Goal: Information Seeking & Learning: Check status

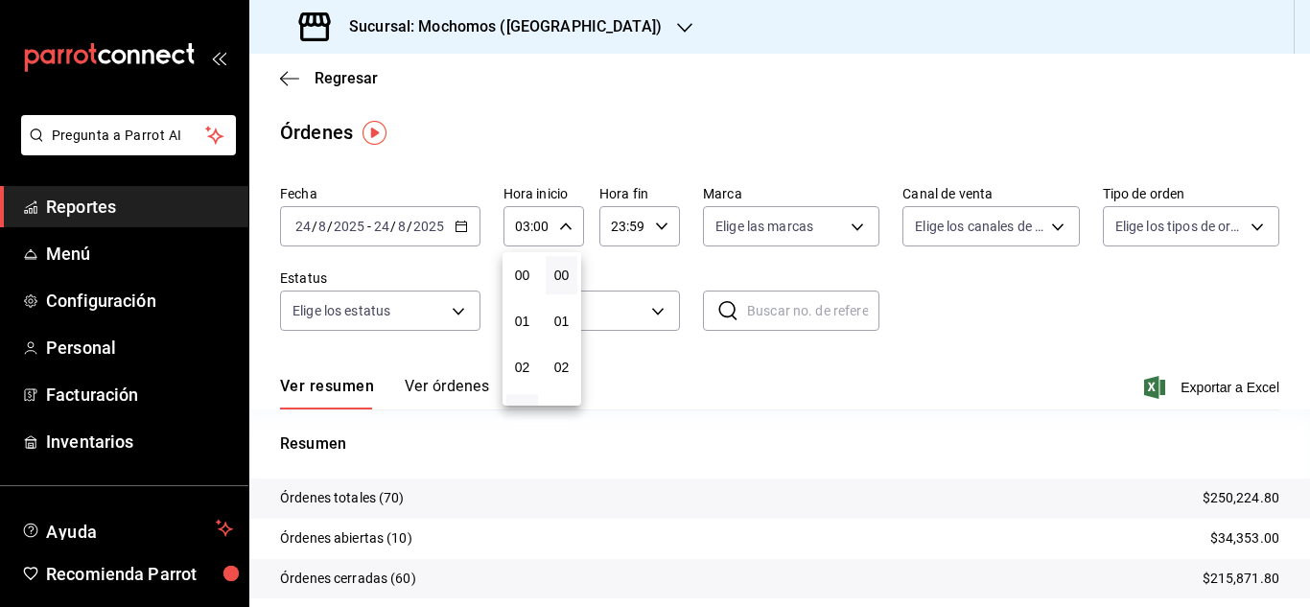
scroll to position [96, 0]
click at [123, 202] on div at bounding box center [655, 303] width 1310 height 607
click at [561, 229] on icon "button" at bounding box center [565, 226] width 13 height 13
click at [462, 232] on div at bounding box center [655, 303] width 1310 height 607
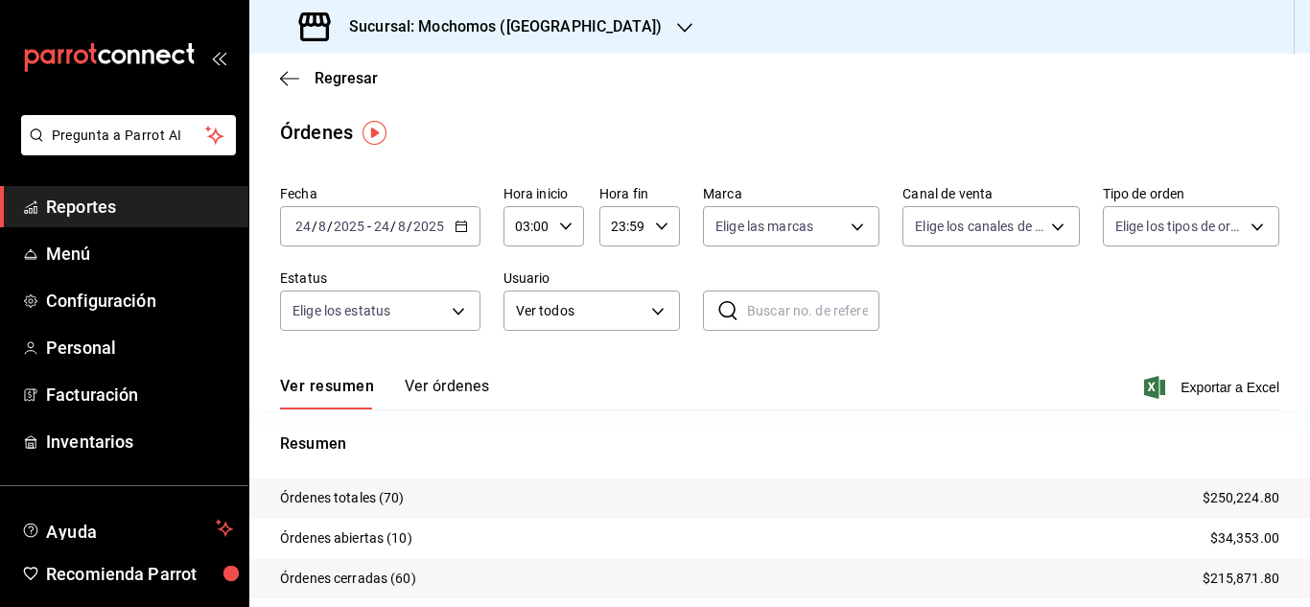
click at [563, 229] on \(Stroke\) "button" at bounding box center [566, 226] width 12 height 7
click at [523, 324] on span "04" at bounding box center [522, 321] width 9 height 15
type input "04:00"
click at [1271, 369] on div at bounding box center [655, 303] width 1310 height 607
click at [115, 200] on span "Reportes" at bounding box center [139, 207] width 187 height 26
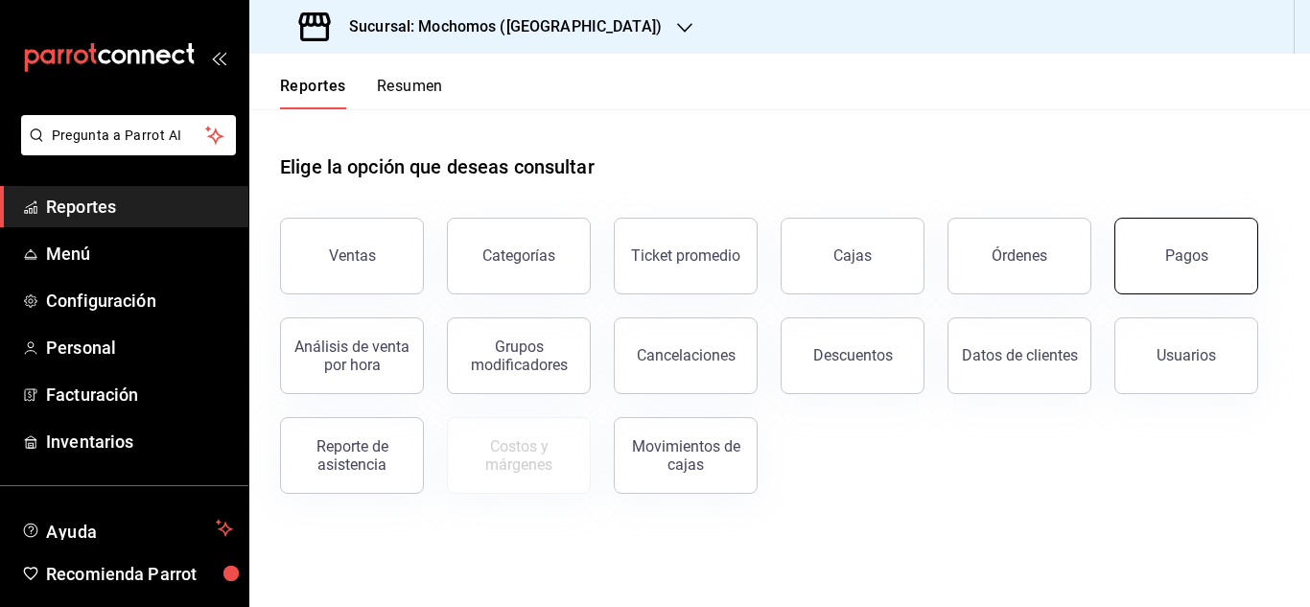
click at [1171, 265] on button "Pagos" at bounding box center [1186, 256] width 144 height 77
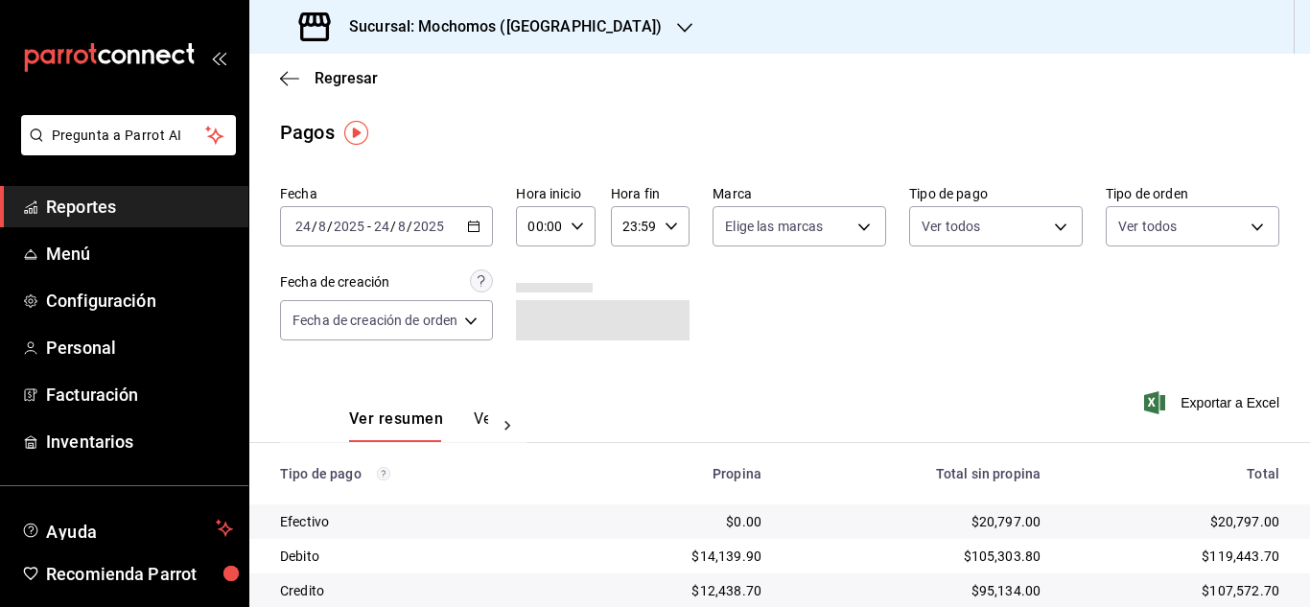
click at [586, 223] on div "00:00 Hora inicio" at bounding box center [555, 226] width 79 height 40
click at [537, 363] on span "04" at bounding box center [538, 363] width 8 height 15
type input "04:00"
click at [1078, 282] on div at bounding box center [655, 303] width 1310 height 607
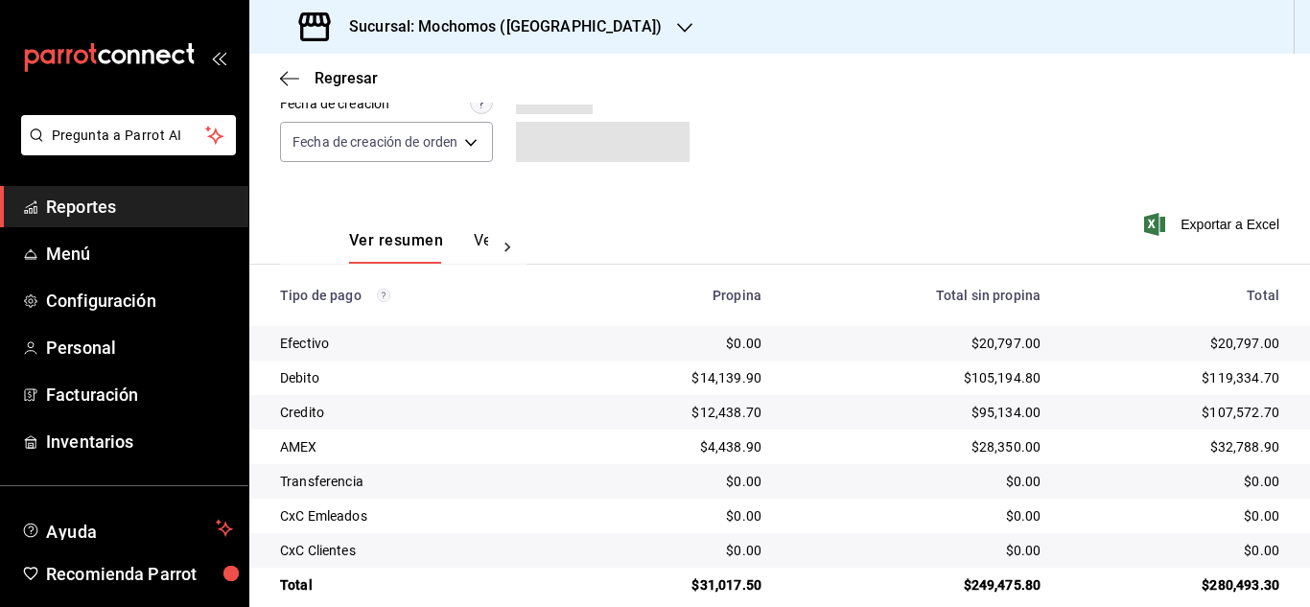
scroll to position [205, 0]
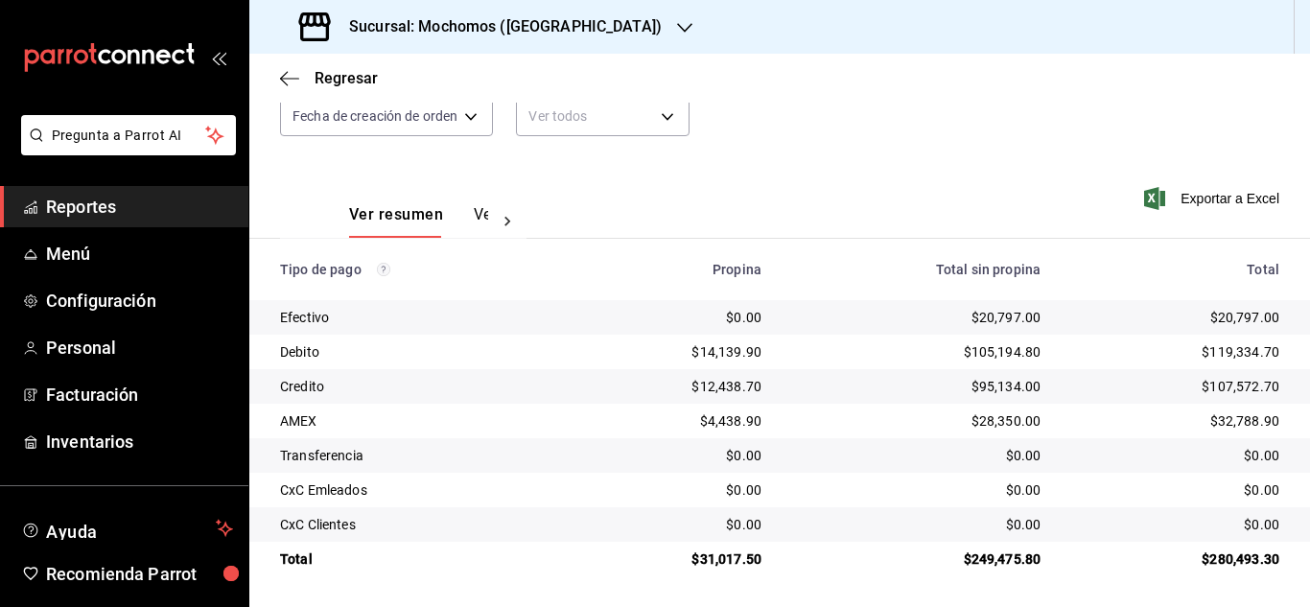
click at [116, 218] on span "Reportes" at bounding box center [139, 207] width 187 height 26
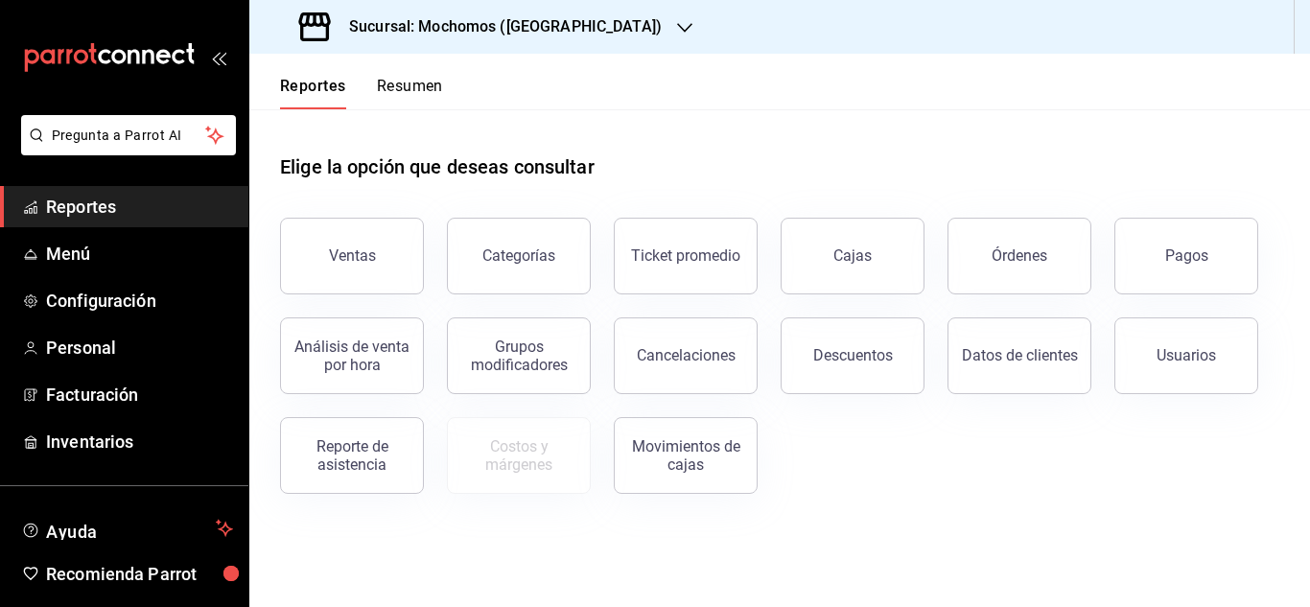
click at [176, 216] on span "Reportes" at bounding box center [139, 207] width 187 height 26
click at [399, 264] on button "Ventas" at bounding box center [352, 256] width 144 height 77
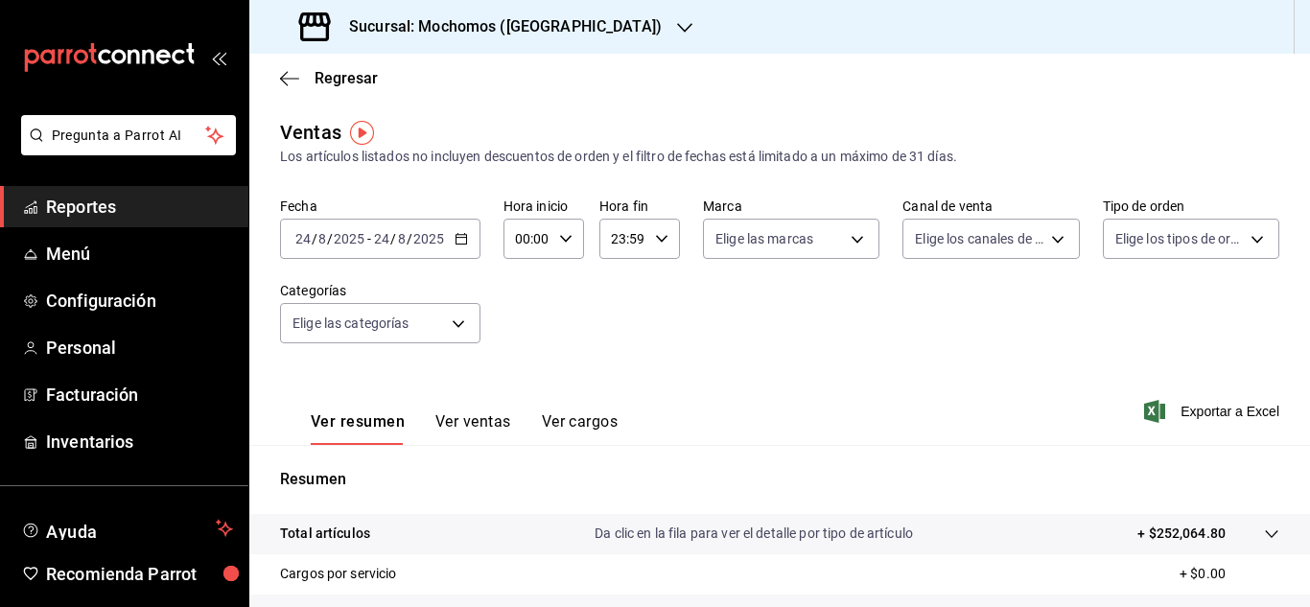
click at [464, 233] on icon "button" at bounding box center [461, 238] width 13 height 13
click at [559, 359] on div "Fecha [DATE] [DATE] - [DATE] [DATE] Hora inicio 00:00 Hora inicio Hora fin 23:5…" at bounding box center [779, 282] width 999 height 169
click at [564, 244] on icon "button" at bounding box center [565, 238] width 13 height 13
click at [521, 366] on button "04" at bounding box center [522, 376] width 32 height 38
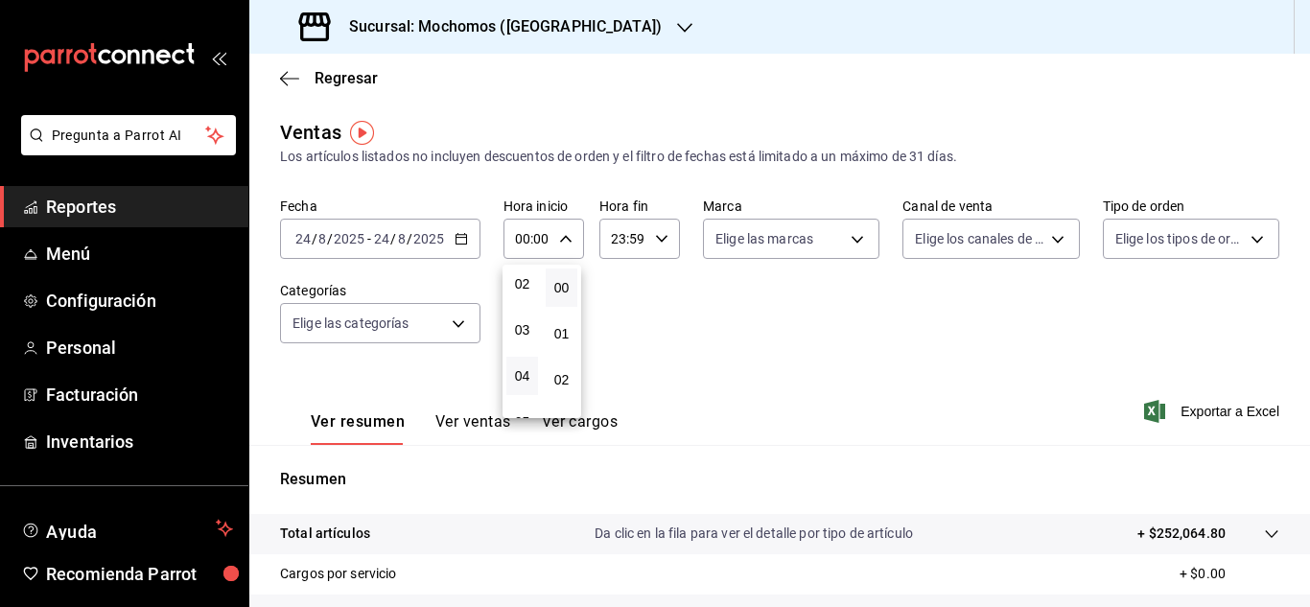
type input "04:00"
drag, startPoint x: 1301, startPoint y: 297, endPoint x: 1298, endPoint y: 236, distance: 61.4
click at [1301, 296] on div at bounding box center [655, 303] width 1310 height 607
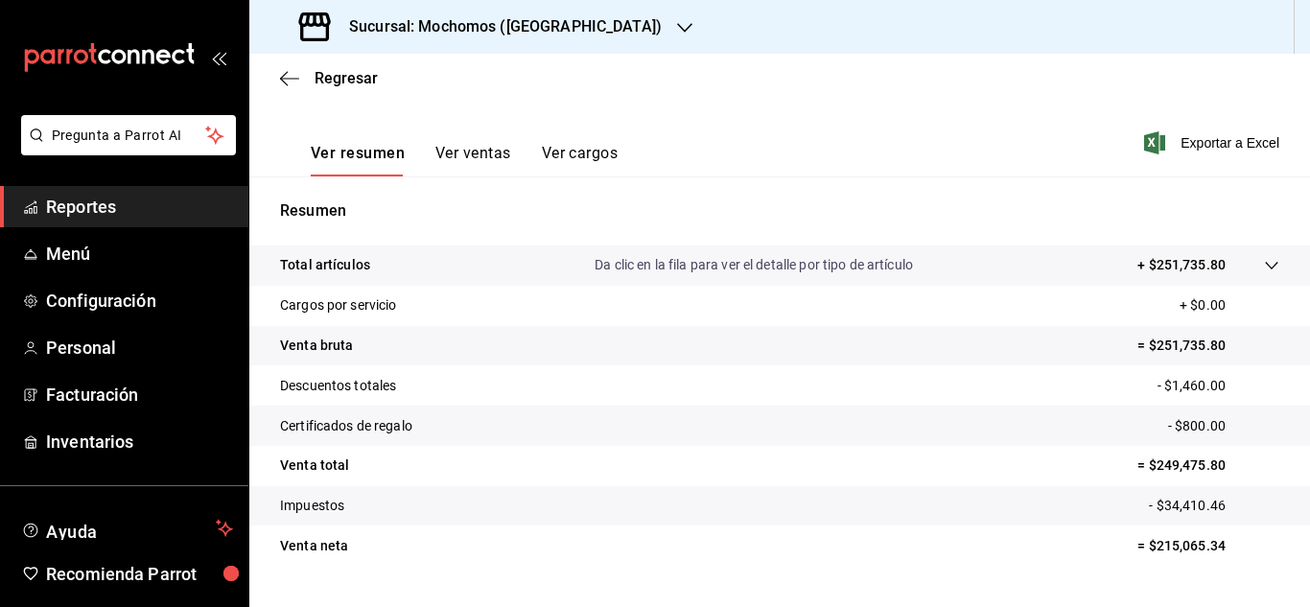
scroll to position [312, 0]
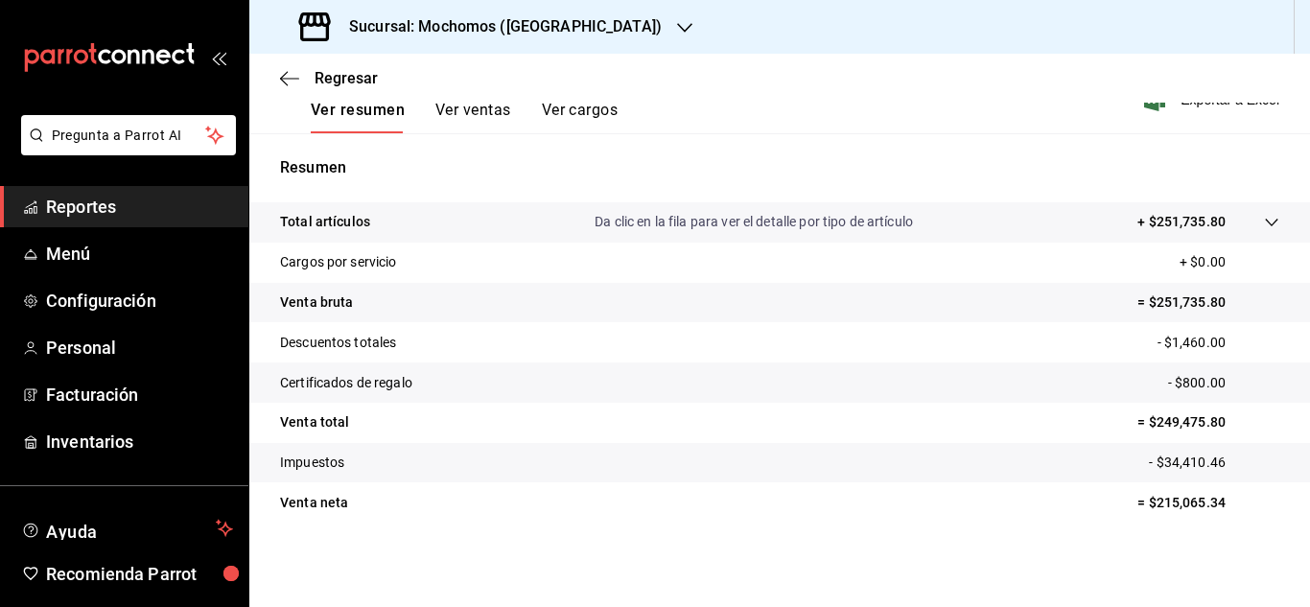
click at [186, 213] on span "Reportes" at bounding box center [139, 207] width 187 height 26
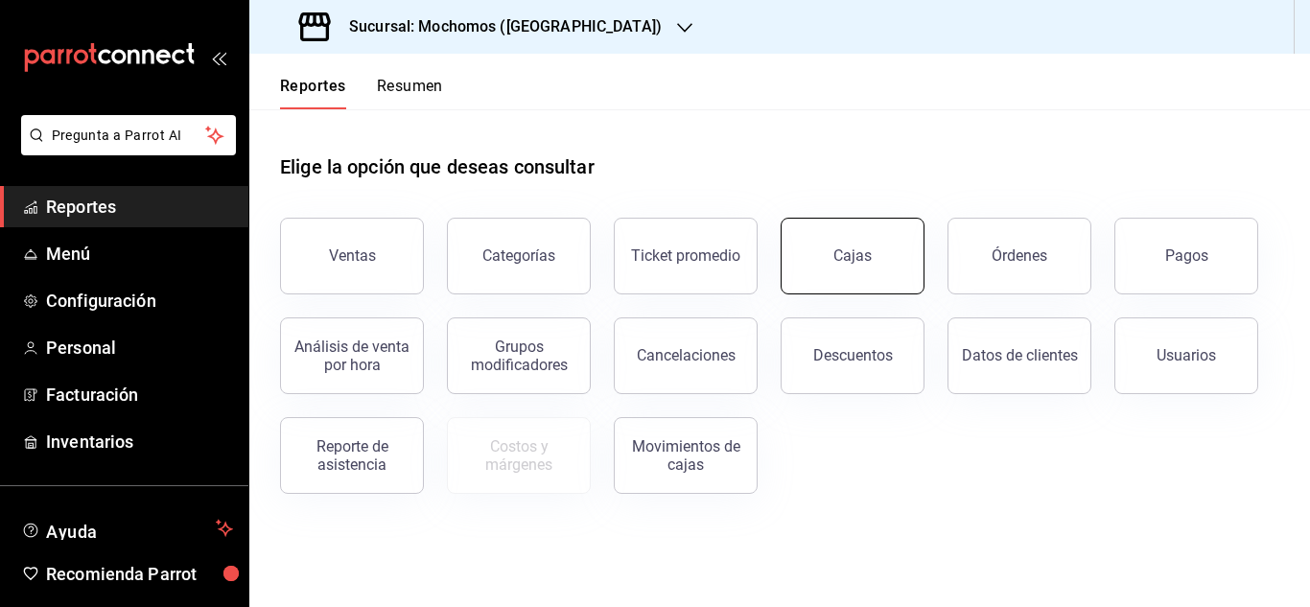
click at [886, 263] on button "Cajas" at bounding box center [853, 256] width 144 height 77
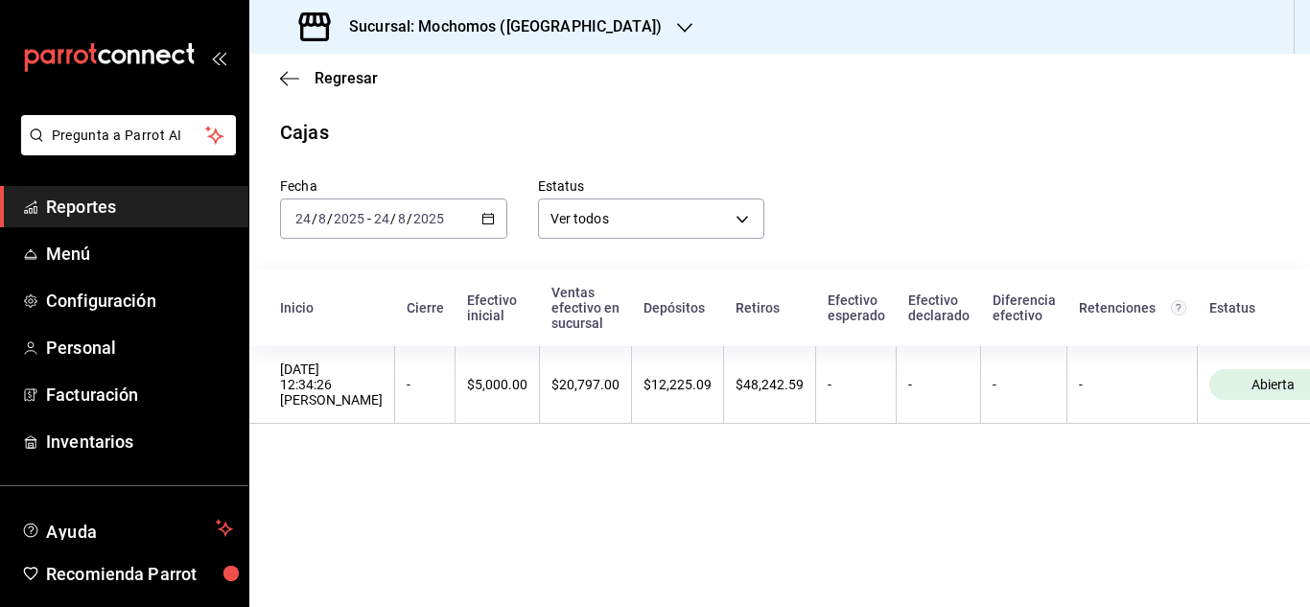
click at [119, 211] on span "Reportes" at bounding box center [139, 207] width 187 height 26
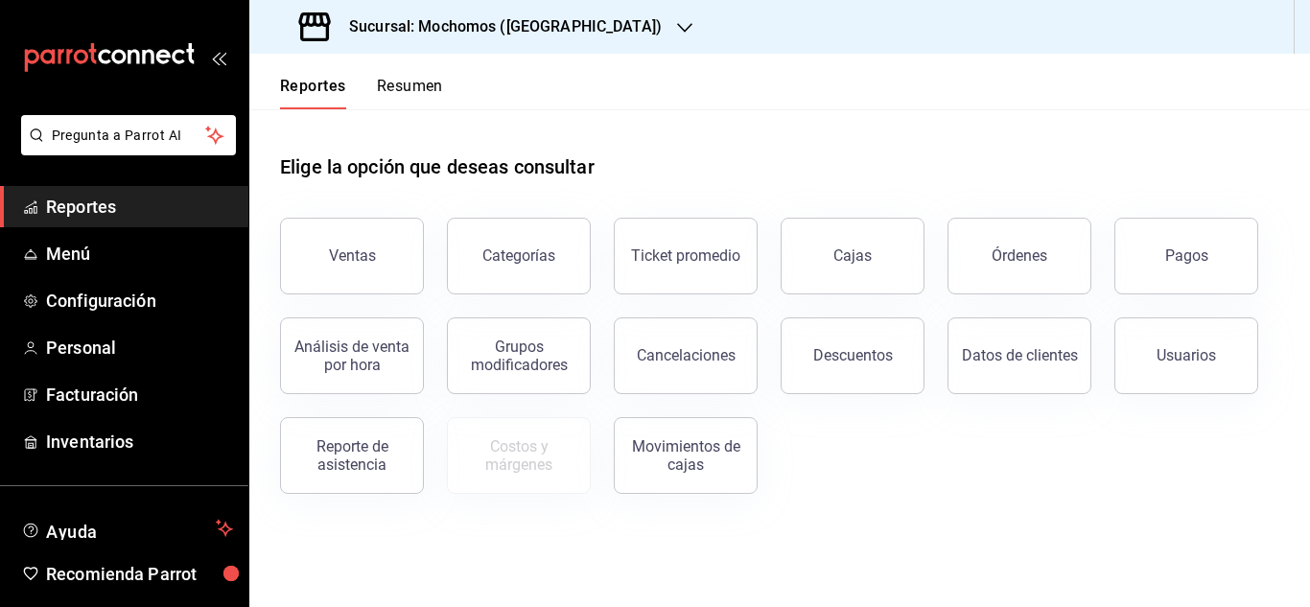
click at [124, 202] on span "Reportes" at bounding box center [139, 207] width 187 height 26
click at [563, 272] on button "Categorías" at bounding box center [519, 256] width 144 height 77
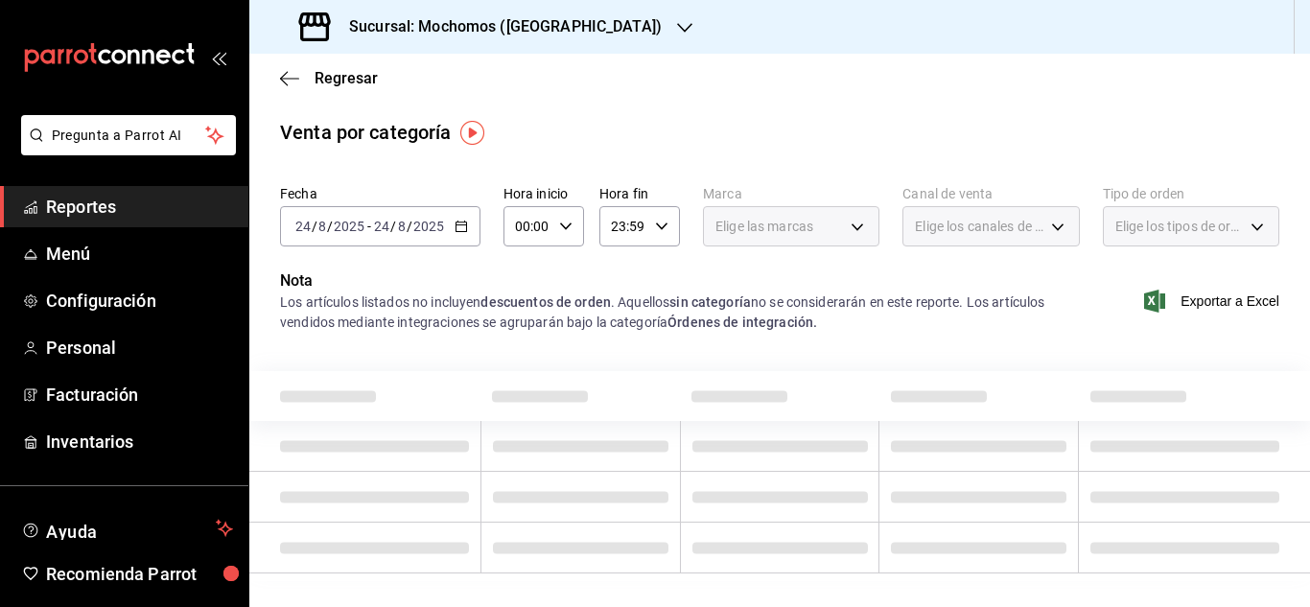
click at [455, 228] on icon "button" at bounding box center [461, 226] width 13 height 13
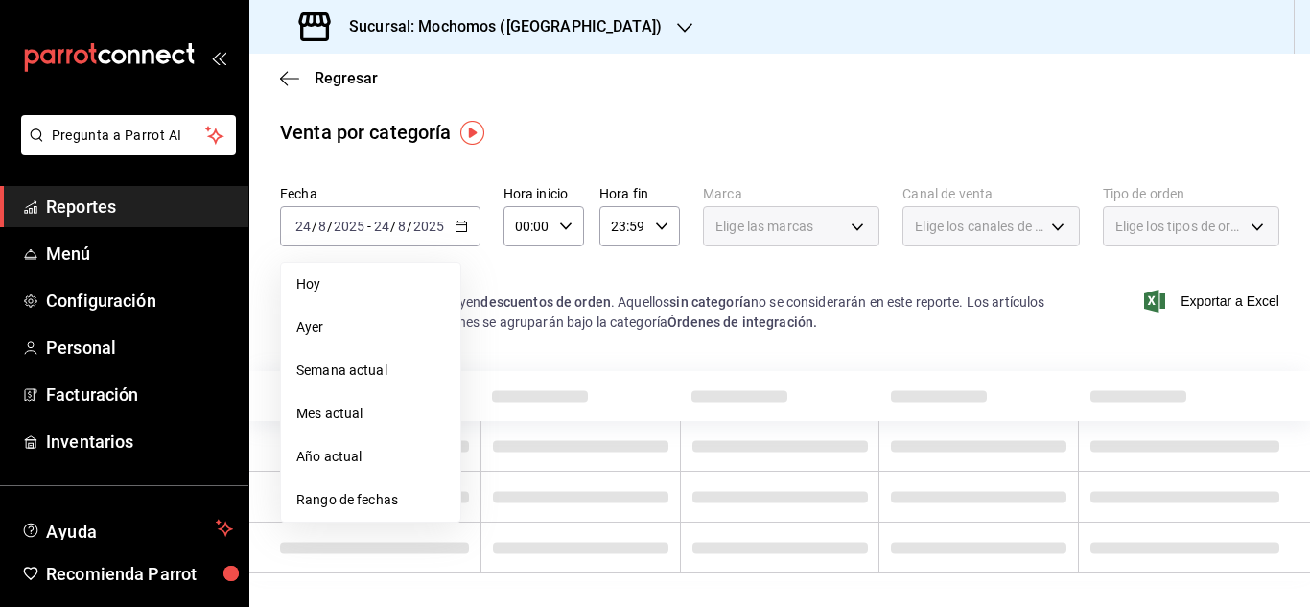
click at [566, 226] on \(Stroke\) "button" at bounding box center [566, 226] width 12 height 7
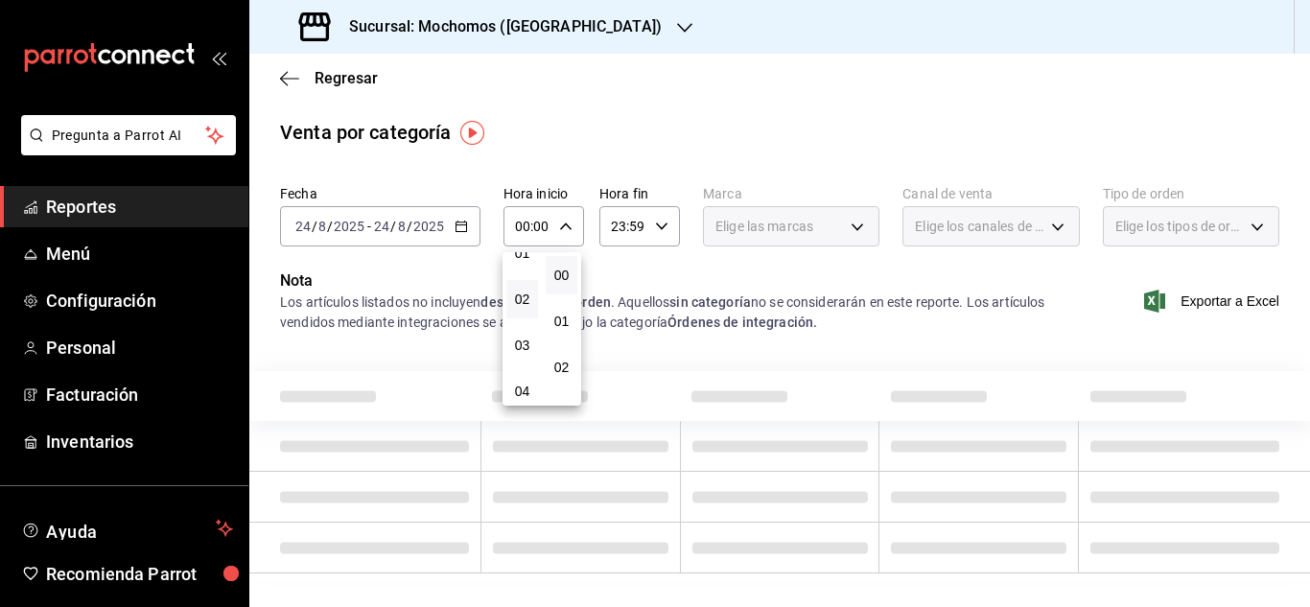
scroll to position [96, 0]
click at [533, 360] on button "04" at bounding box center [522, 363] width 32 height 38
type input "04:00"
click at [526, 360] on span "04" at bounding box center [522, 363] width 9 height 15
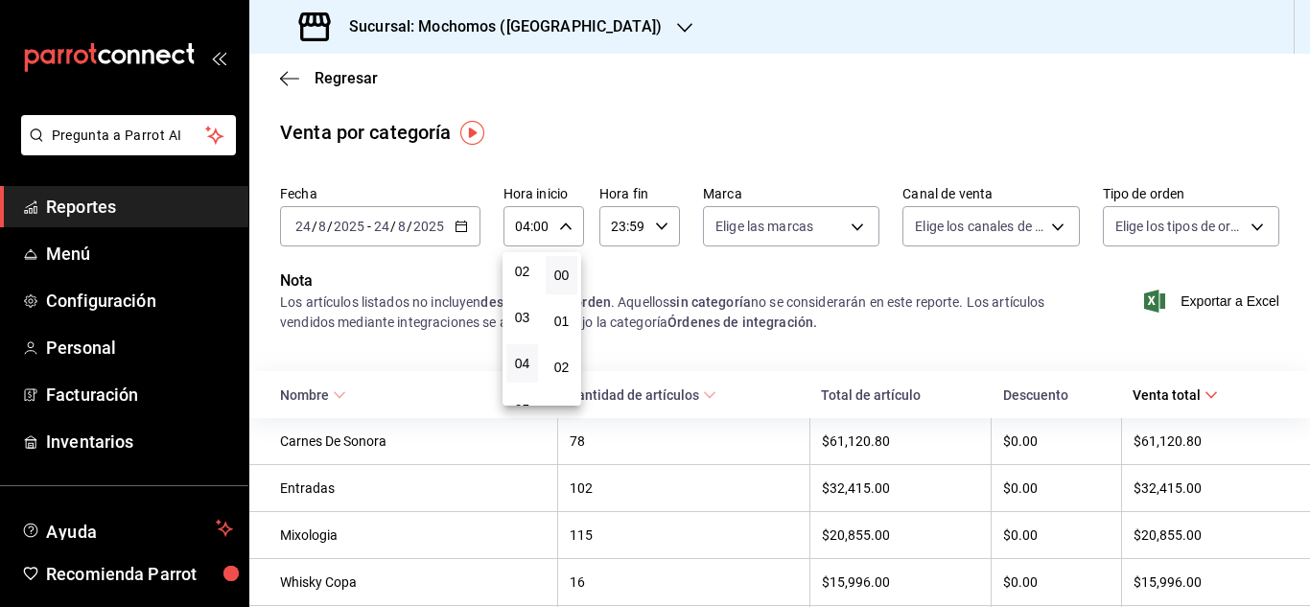
click at [123, 200] on div at bounding box center [655, 303] width 1310 height 607
click at [145, 202] on span "Reportes" at bounding box center [139, 207] width 187 height 26
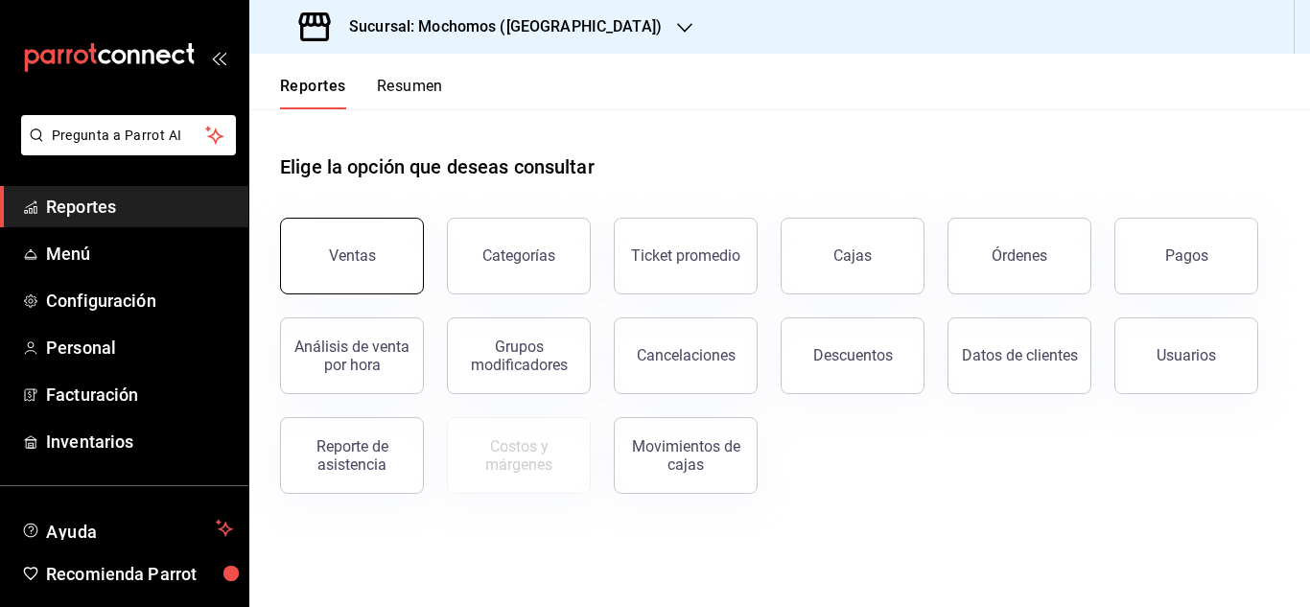
click at [371, 276] on button "Ventas" at bounding box center [352, 256] width 144 height 77
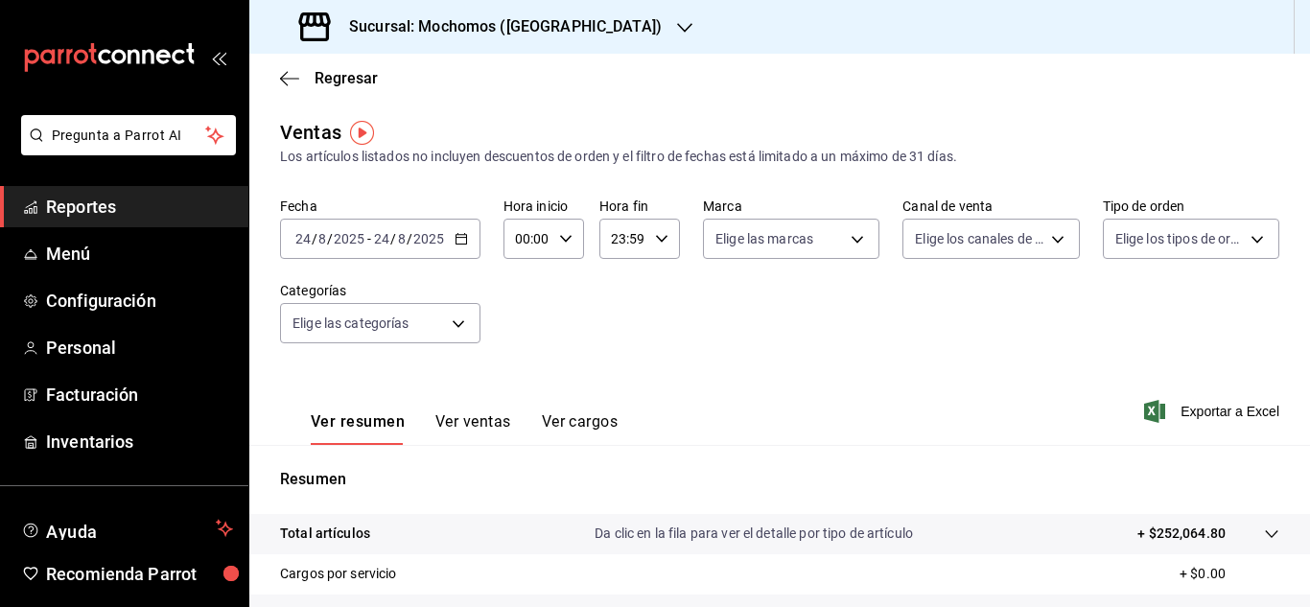
click at [574, 230] on div "00:00 Hora inicio" at bounding box center [544, 239] width 81 height 40
click at [457, 236] on div at bounding box center [655, 303] width 1310 height 607
click at [213, 197] on span "Reportes" at bounding box center [139, 207] width 187 height 26
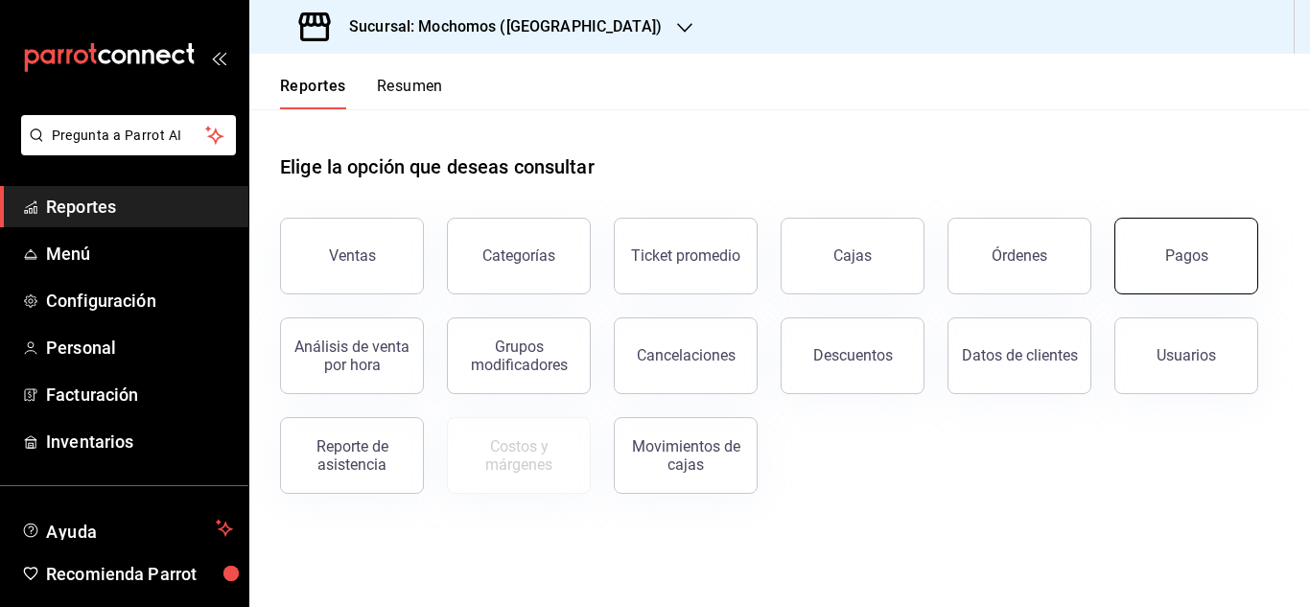
click at [1194, 266] on button "Pagos" at bounding box center [1186, 256] width 144 height 77
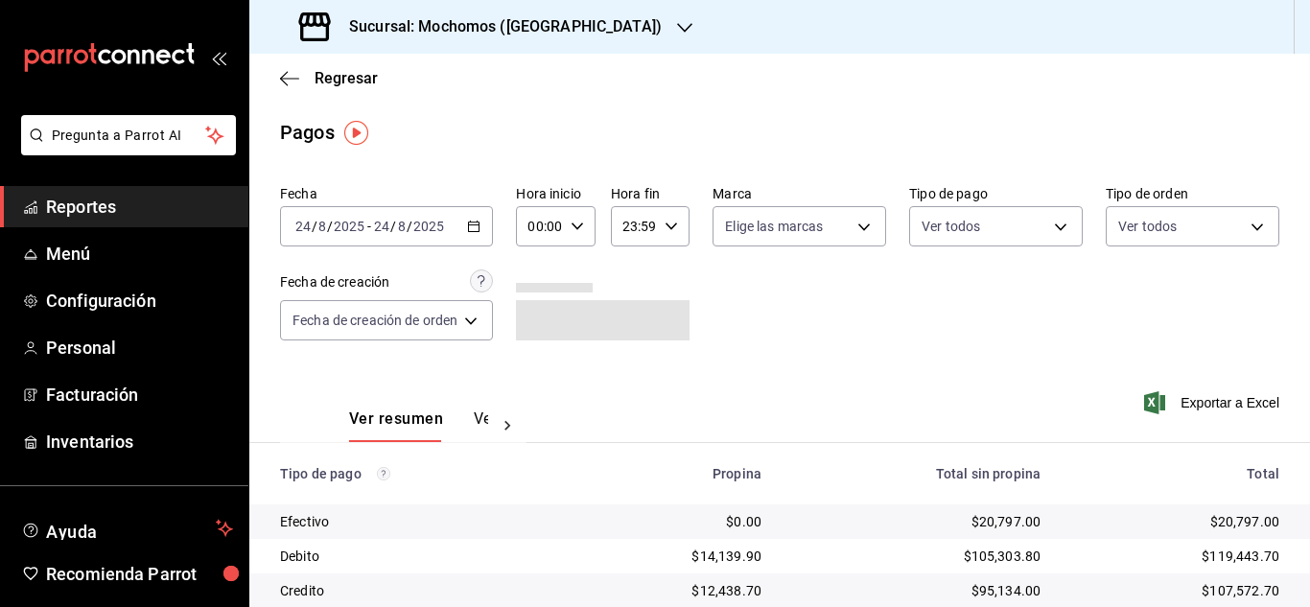
click at [581, 234] on div "00:00 Hora inicio" at bounding box center [555, 226] width 79 height 40
click at [536, 361] on span "04" at bounding box center [538, 363] width 8 height 15
type input "04:00"
drag, startPoint x: 1303, startPoint y: 416, endPoint x: 1301, endPoint y: 446, distance: 29.9
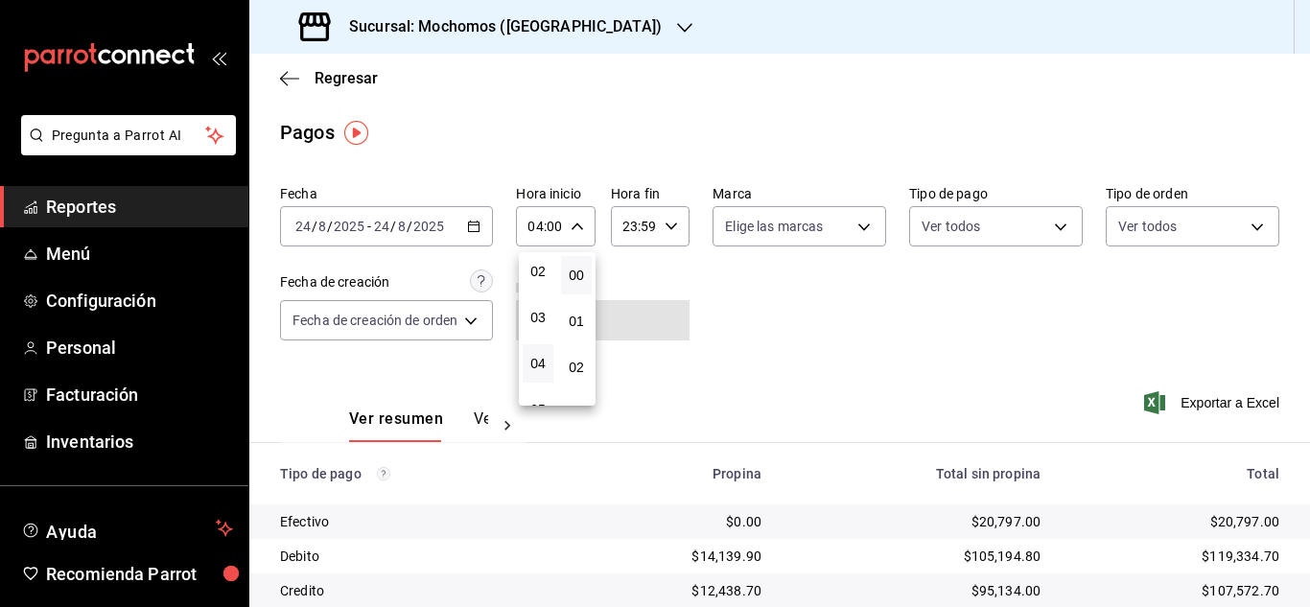
click at [1301, 446] on div at bounding box center [655, 303] width 1310 height 607
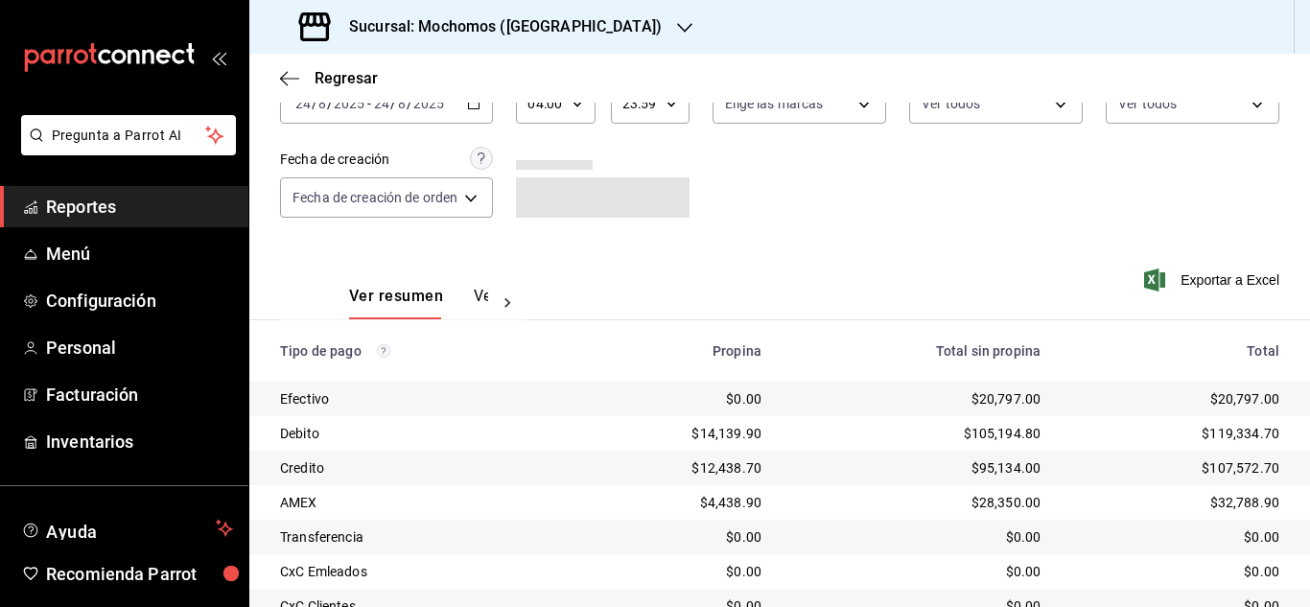
scroll to position [205, 0]
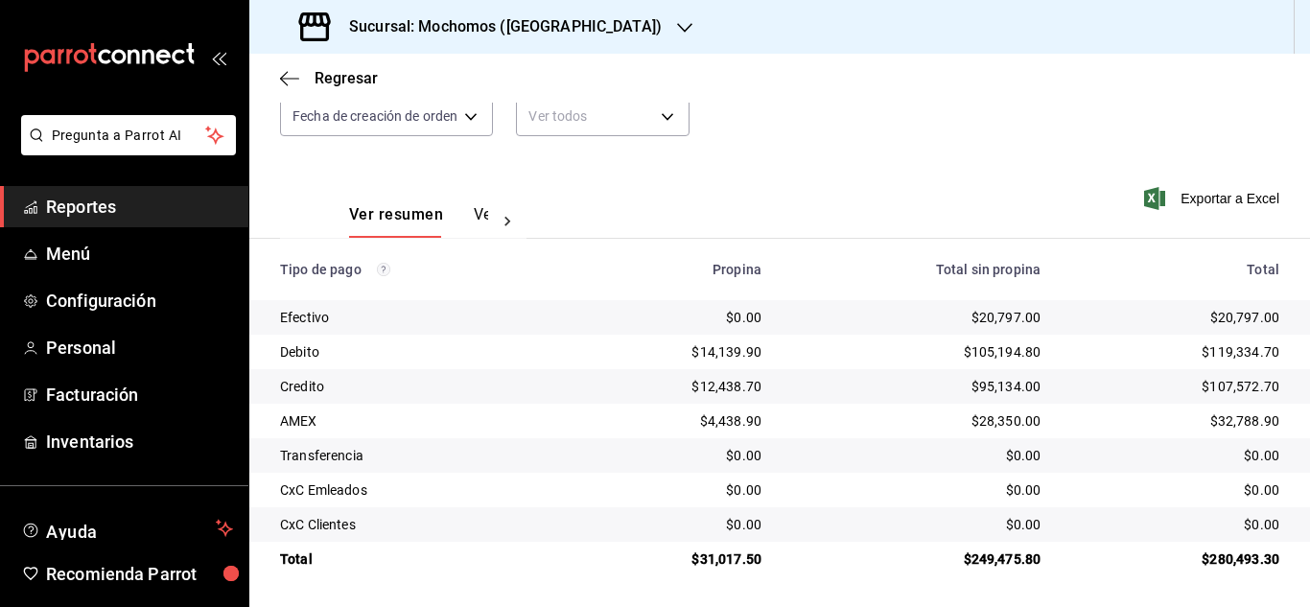
click at [142, 193] on link "Reportes" at bounding box center [124, 206] width 248 height 41
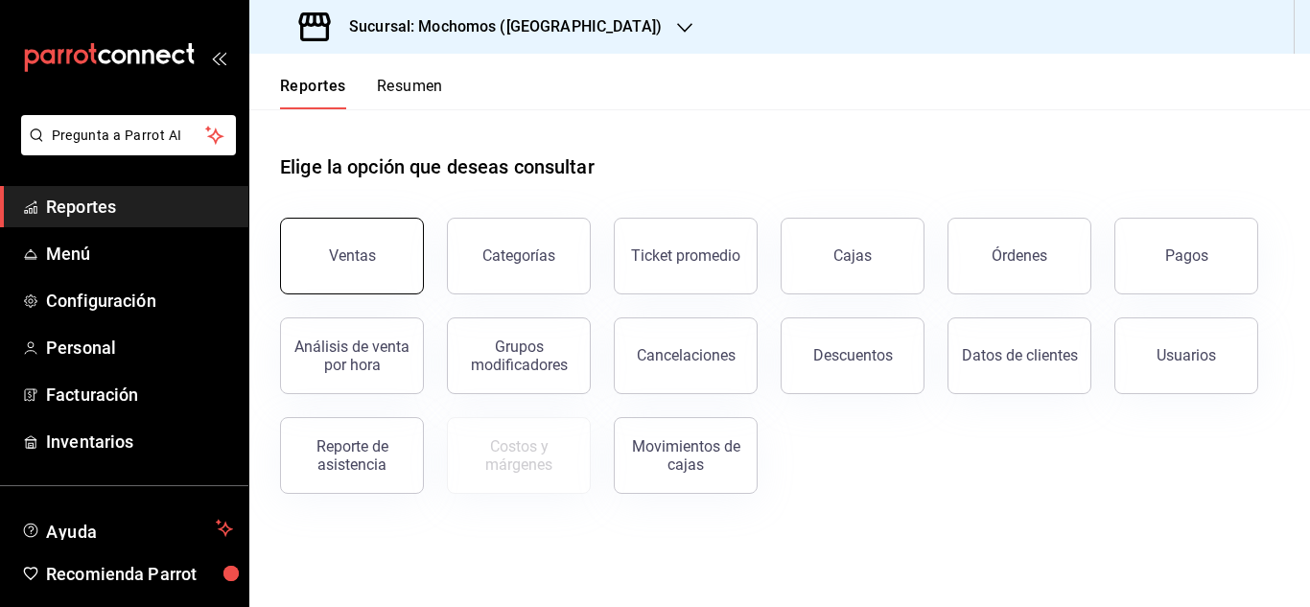
click at [324, 249] on button "Ventas" at bounding box center [352, 256] width 144 height 77
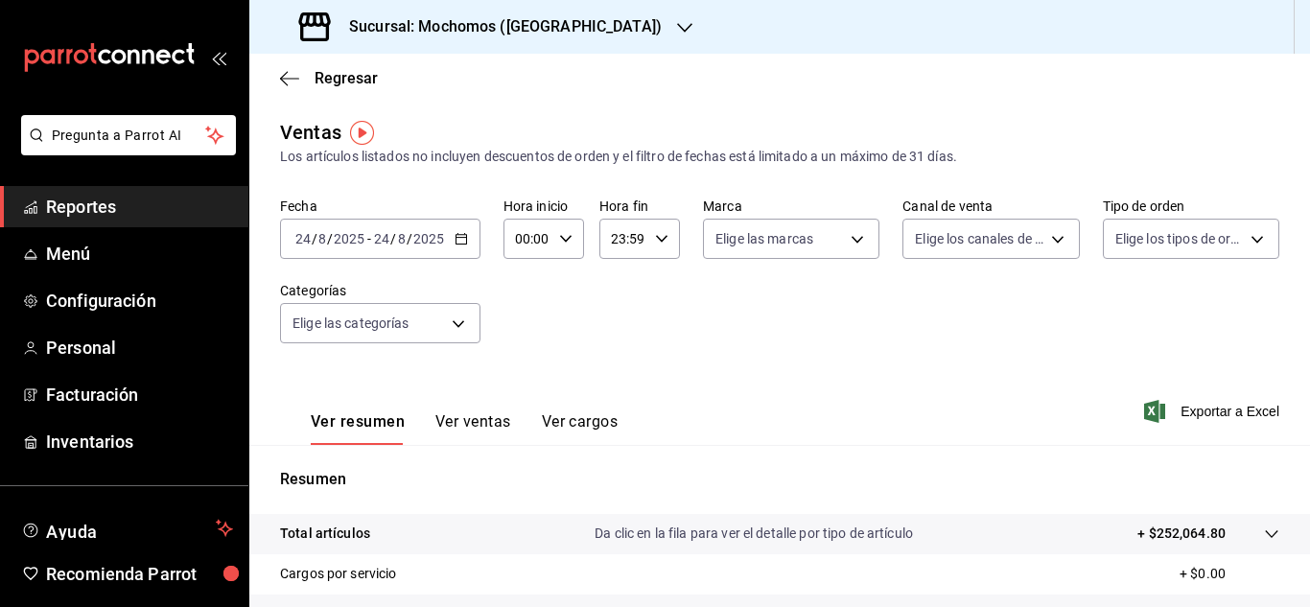
click at [458, 250] on div "[DATE] [DATE] - [DATE] [DATE]" at bounding box center [380, 239] width 200 height 40
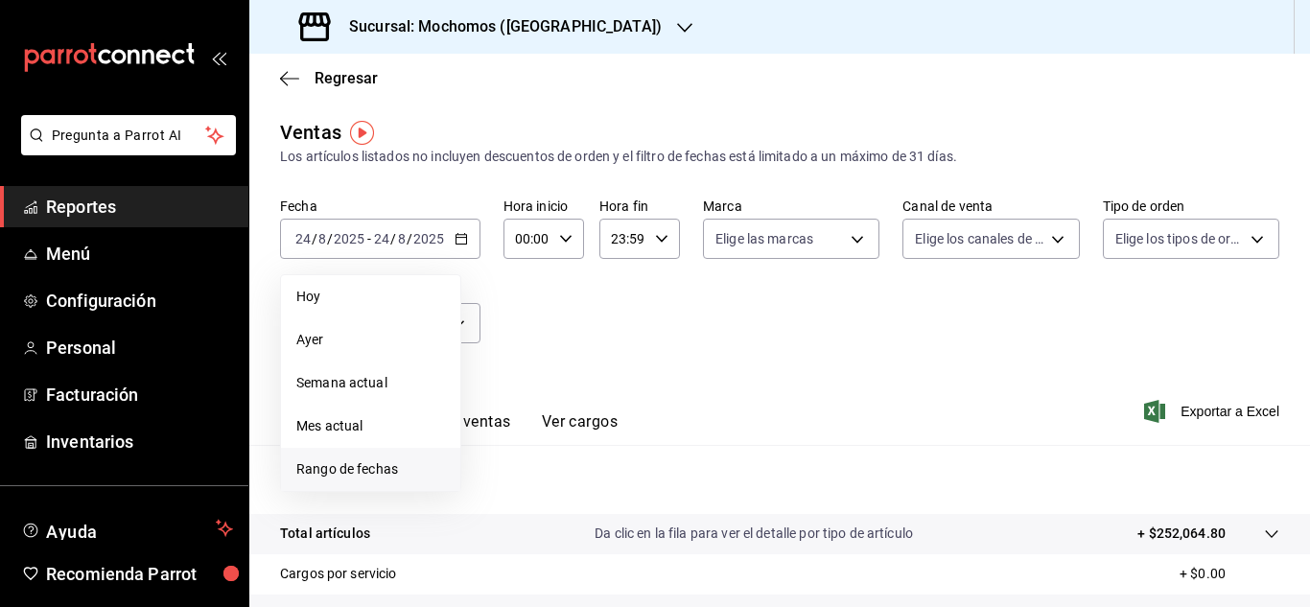
click at [449, 489] on li "Rango de fechas" at bounding box center [370, 469] width 179 height 43
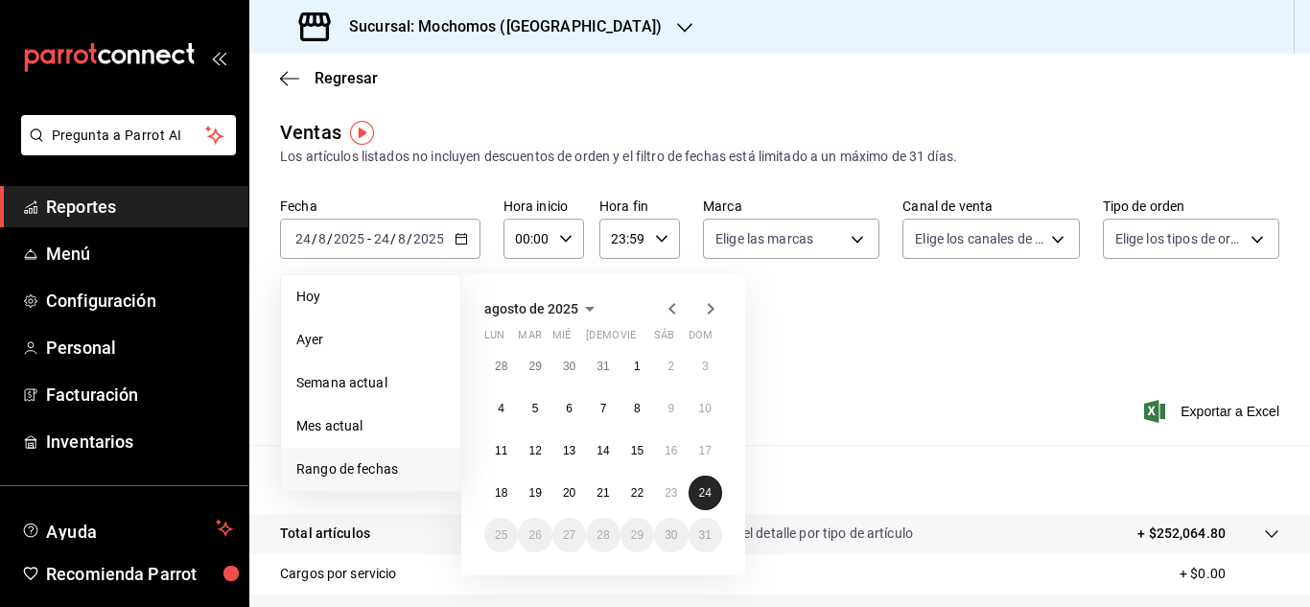
click at [695, 498] on button "24" at bounding box center [706, 493] width 34 height 35
click at [715, 486] on button "24" at bounding box center [706, 493] width 34 height 35
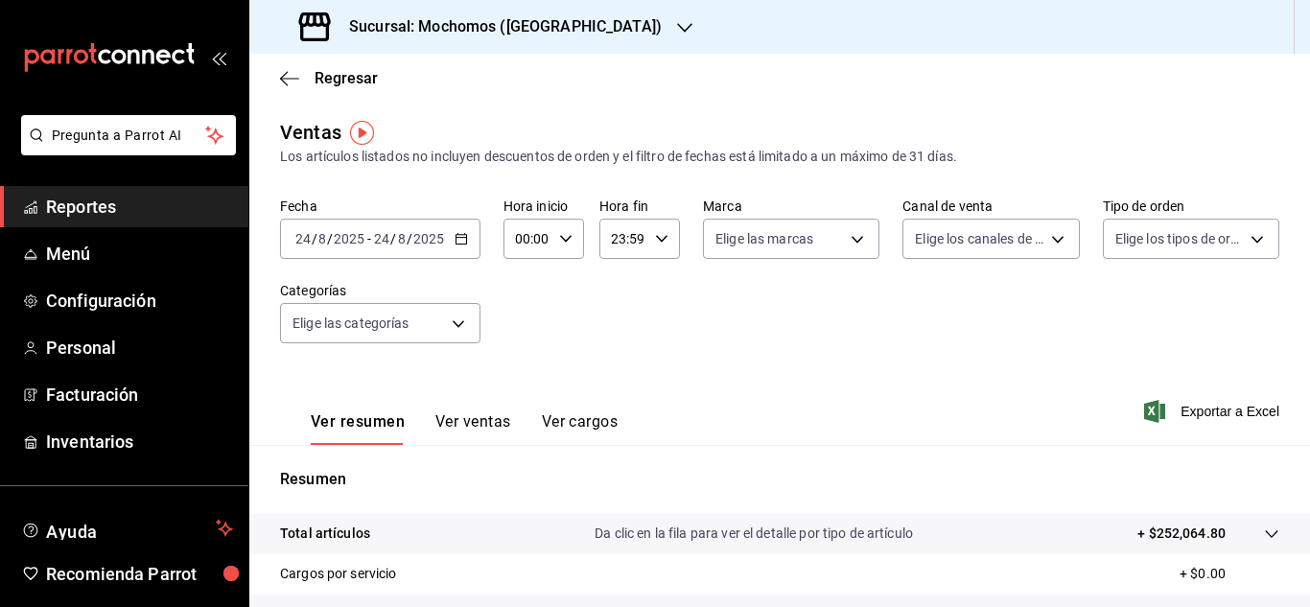
click at [563, 246] on div "00:00 Hora inicio" at bounding box center [544, 239] width 81 height 40
click at [526, 289] on button "04" at bounding box center [522, 280] width 32 height 38
type input "04:00"
click at [645, 248] on div at bounding box center [655, 303] width 1310 height 607
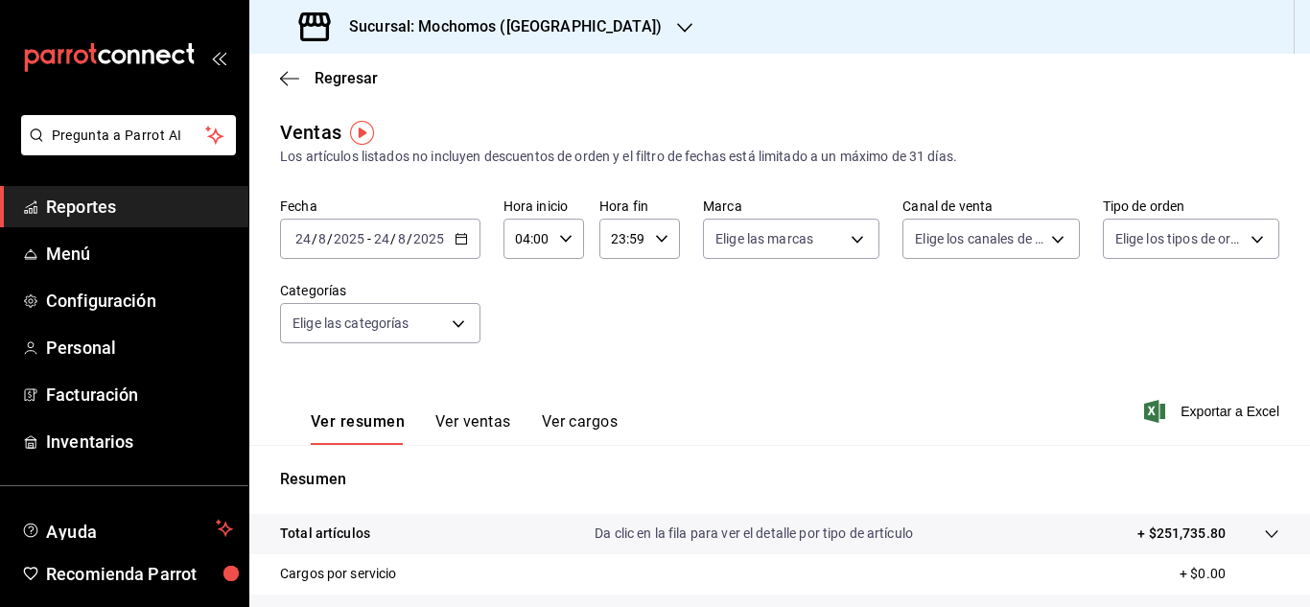
click at [664, 232] on icon "button" at bounding box center [661, 238] width 13 height 13
click at [619, 306] on button "04" at bounding box center [616, 288] width 32 height 38
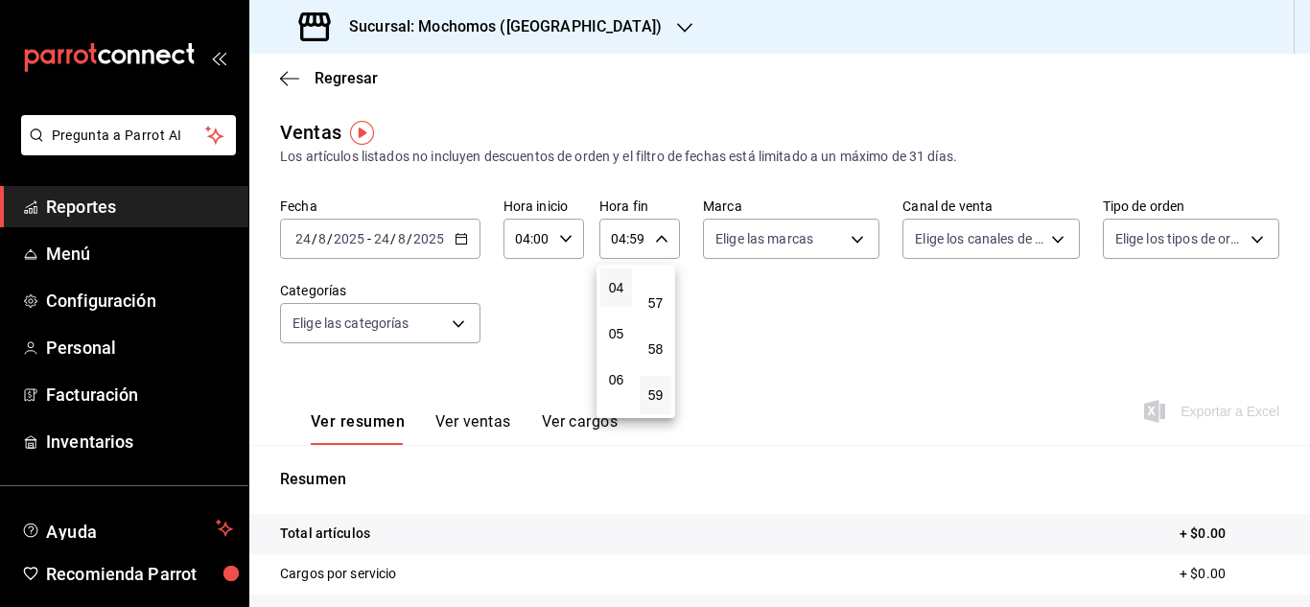
click at [853, 324] on div at bounding box center [655, 303] width 1310 height 607
click at [650, 248] on div "04:59 Hora fin" at bounding box center [639, 239] width 81 height 40
click at [451, 241] on div at bounding box center [655, 303] width 1310 height 607
click at [466, 243] on icon "button" at bounding box center [461, 238] width 13 height 13
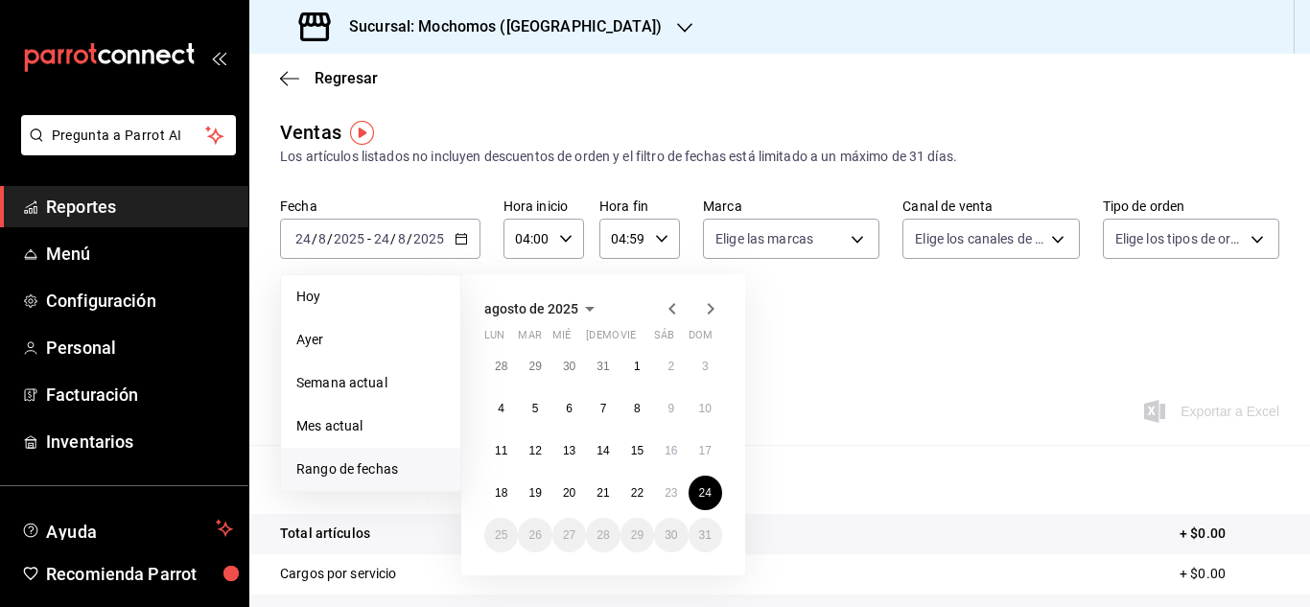
click at [426, 457] on li "Rango de fechas" at bounding box center [370, 469] width 179 height 43
click at [665, 496] on abbr "23" at bounding box center [671, 492] width 12 height 13
click at [692, 494] on button "24" at bounding box center [706, 493] width 34 height 35
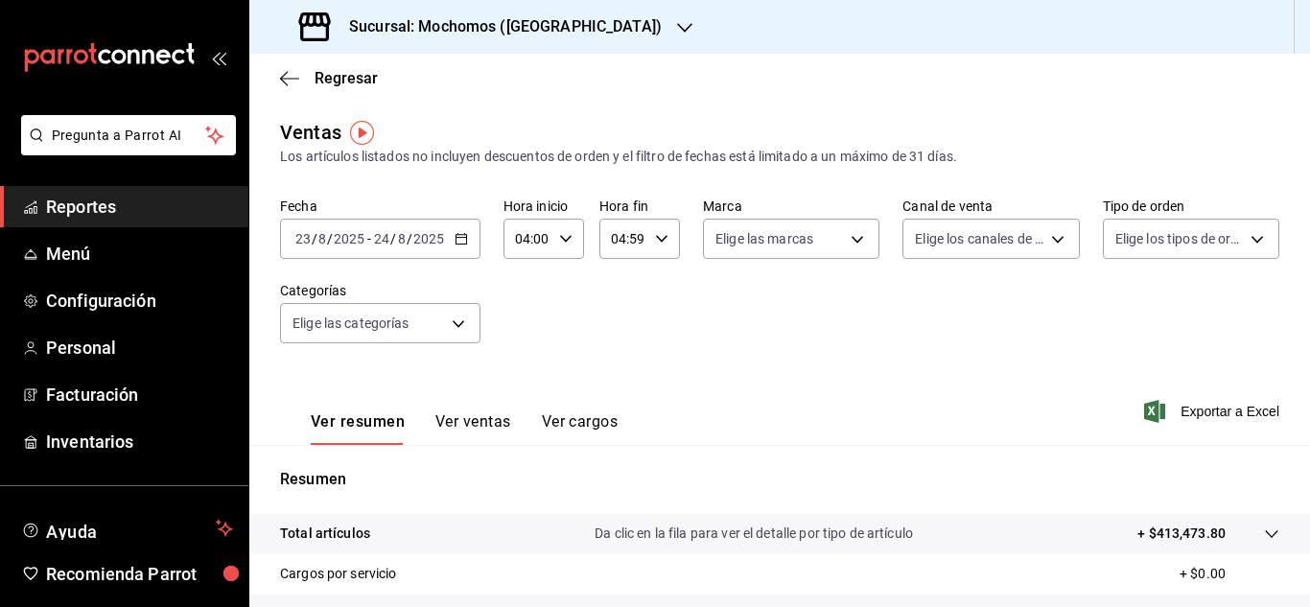
click at [460, 238] on \(Stroke\) "button" at bounding box center [461, 237] width 11 height 1
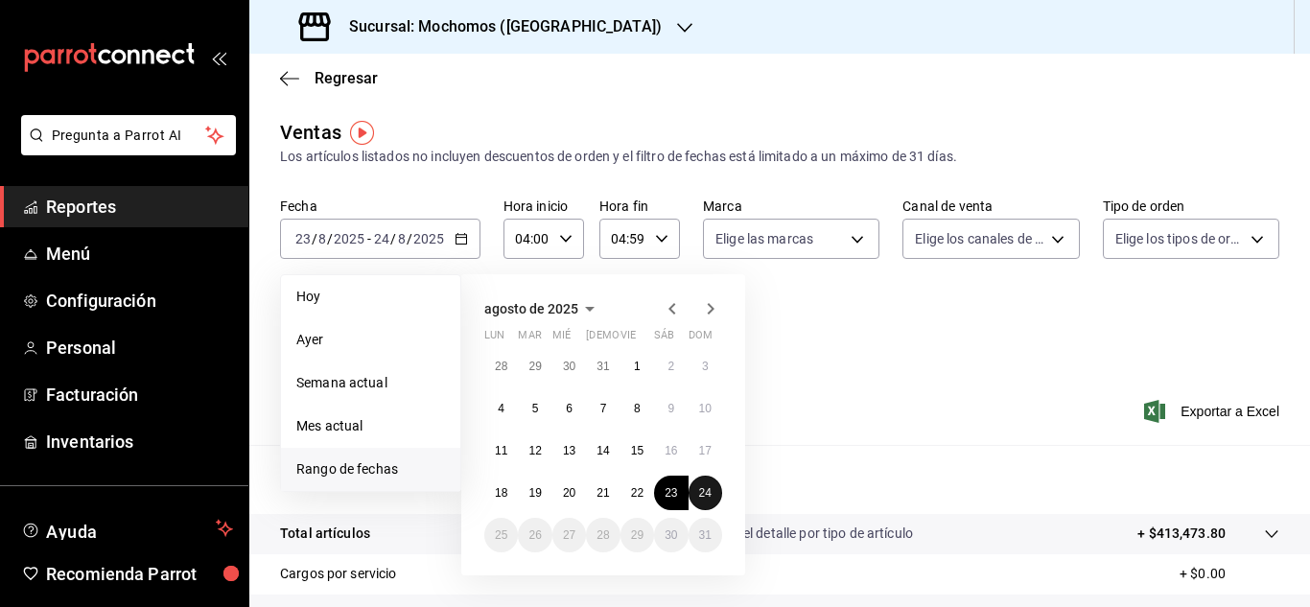
click at [716, 494] on button "24" at bounding box center [706, 493] width 34 height 35
click at [713, 490] on button "24" at bounding box center [706, 493] width 34 height 35
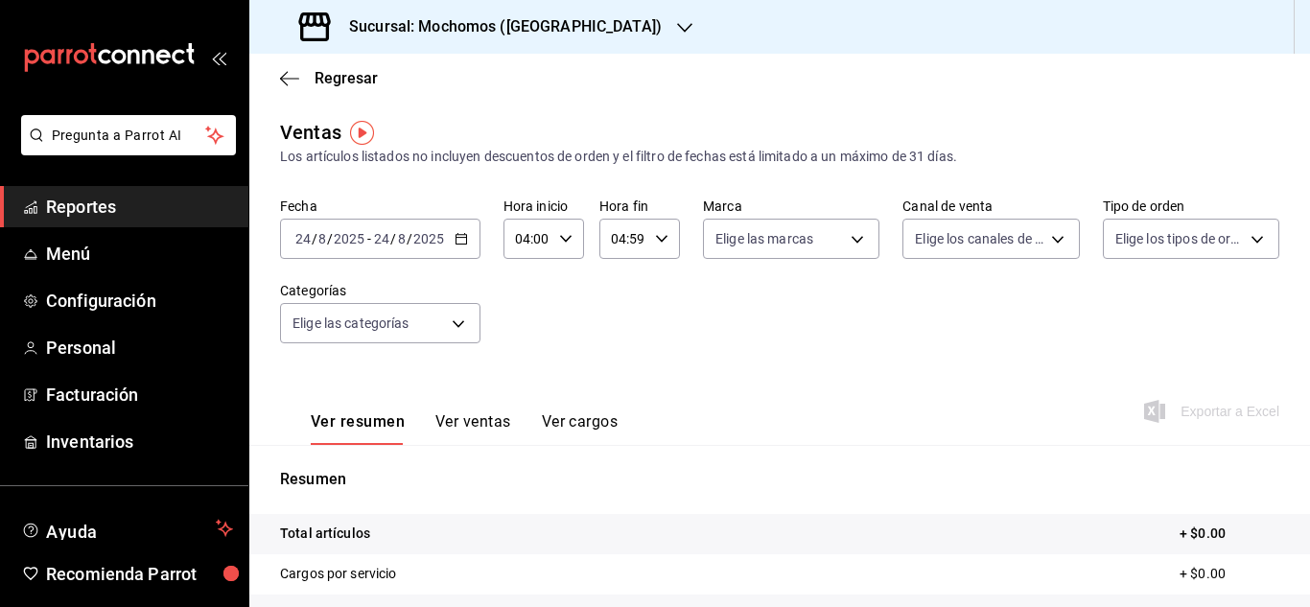
click at [562, 245] on icon "button" at bounding box center [565, 238] width 13 height 13
click at [660, 244] on div at bounding box center [655, 303] width 1310 height 607
click at [660, 244] on icon "button" at bounding box center [661, 238] width 13 height 13
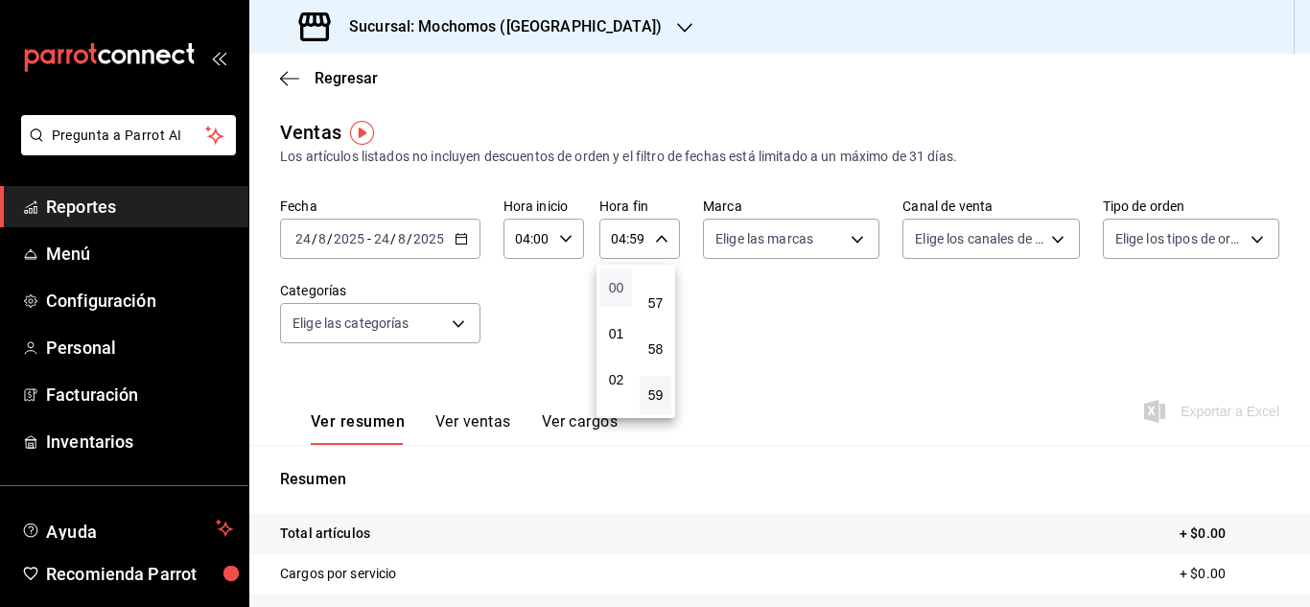
click at [620, 280] on span "00" at bounding box center [616, 287] width 9 height 15
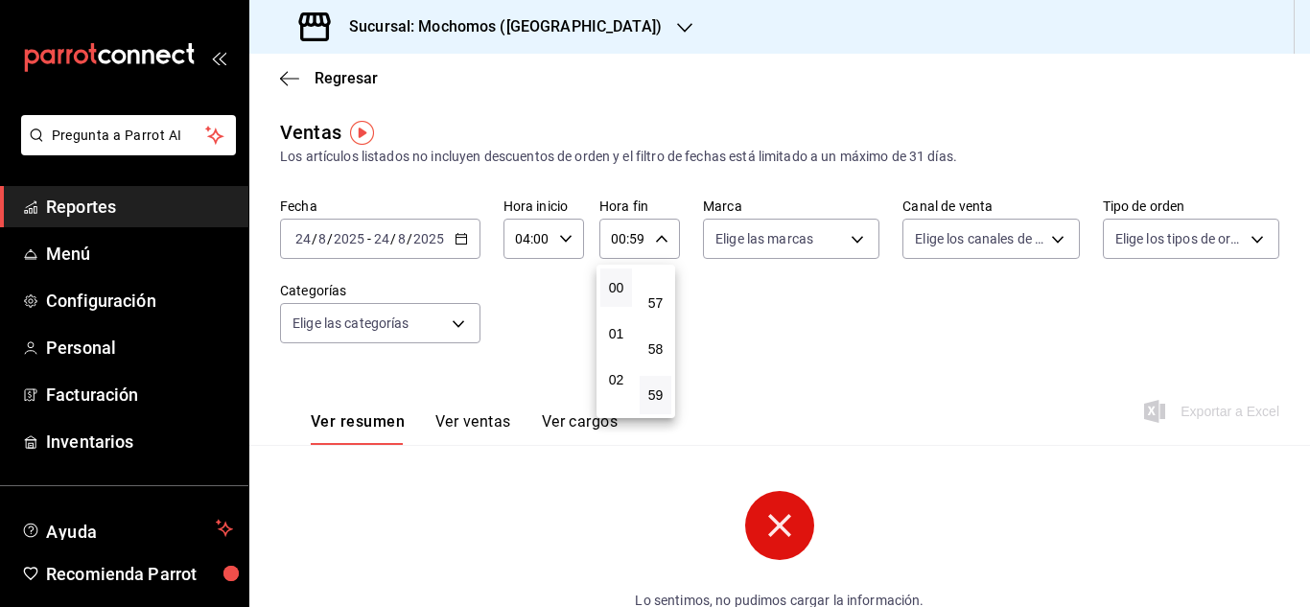
click at [745, 369] on div at bounding box center [655, 303] width 1310 height 607
click at [678, 236] on div "Fecha [DATE] [DATE] - [DATE] [DATE] Hora inicio 04:00 Hora inicio Hora fin 00:5…" at bounding box center [779, 282] width 999 height 169
click at [662, 251] on div "00:59 Hora fin" at bounding box center [639, 239] width 81 height 40
click at [625, 386] on button "23" at bounding box center [616, 395] width 32 height 38
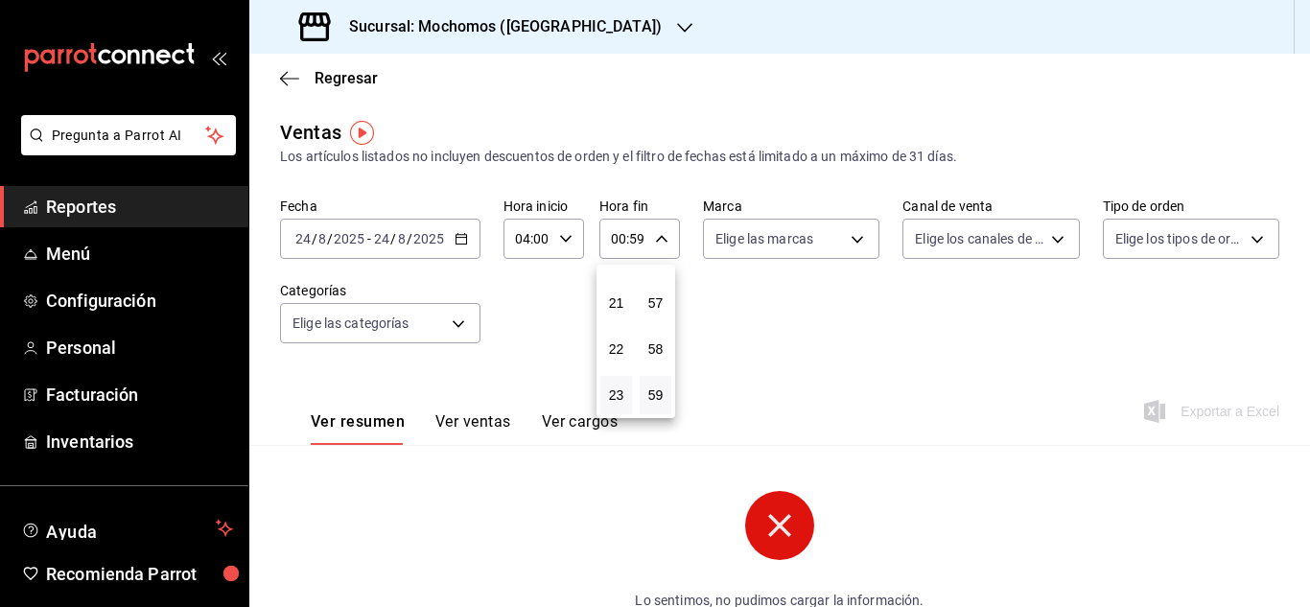
type input "23:59"
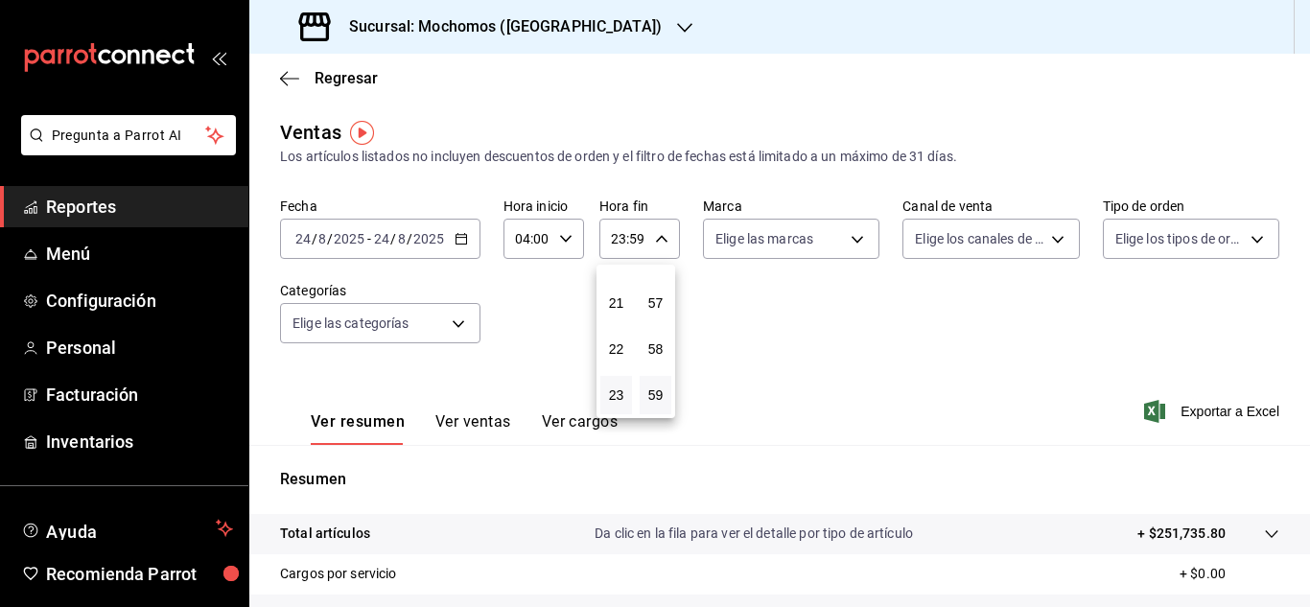
click at [705, 331] on div at bounding box center [655, 303] width 1310 height 607
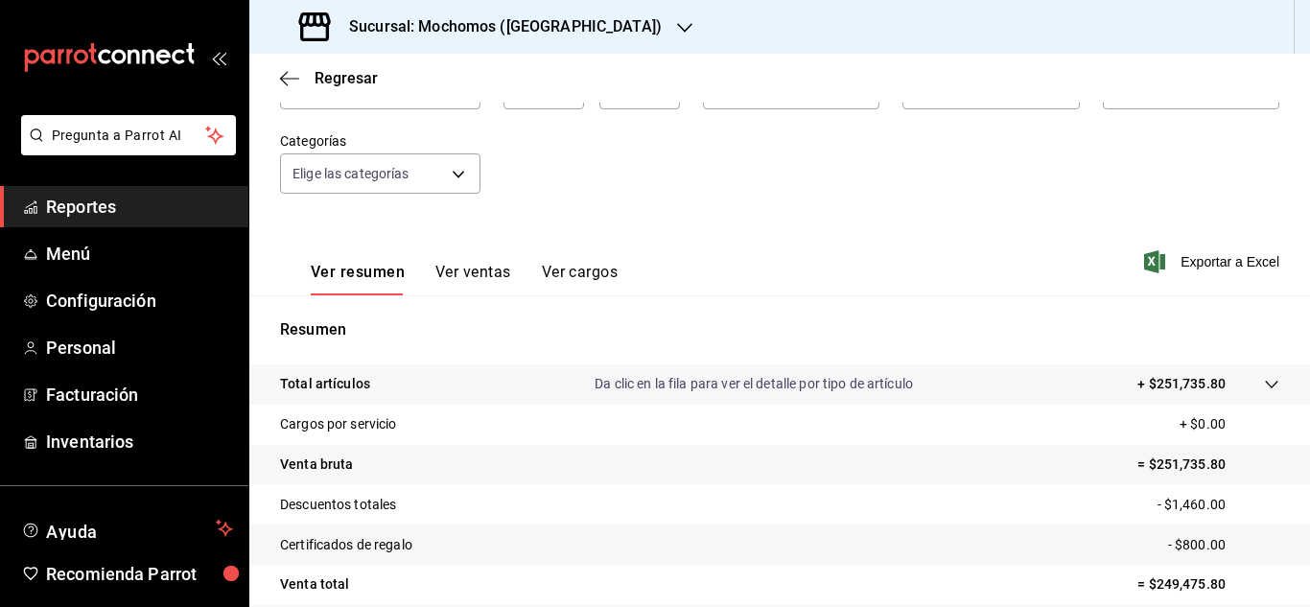
scroll to position [312, 0]
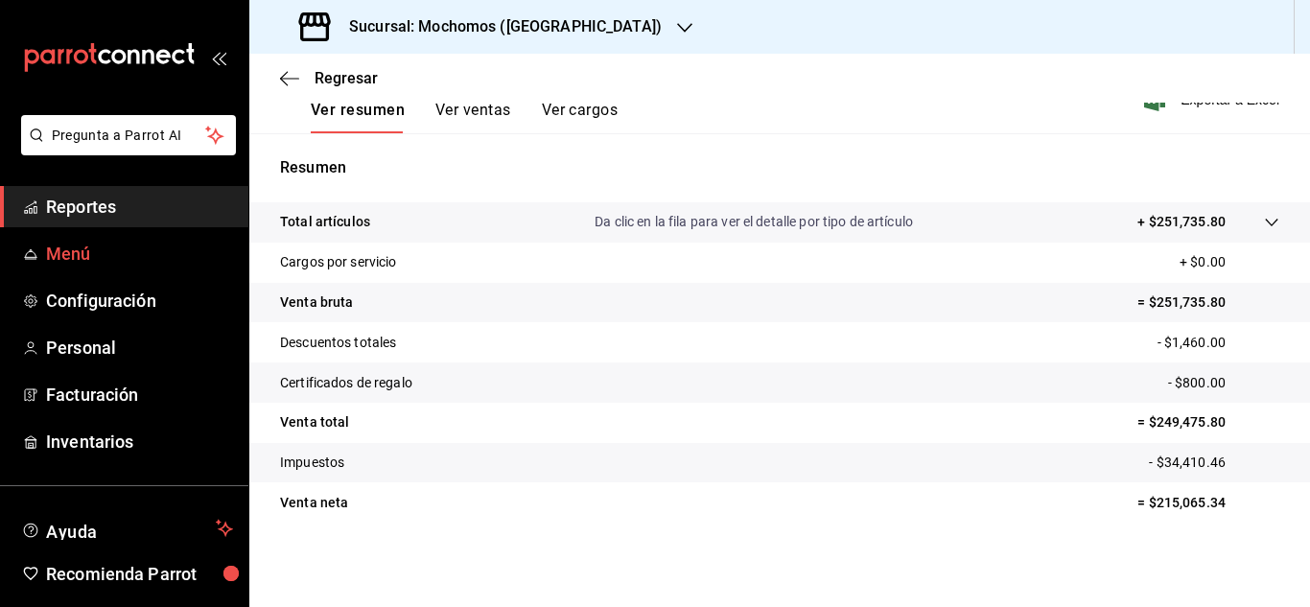
drag, startPoint x: 121, startPoint y: 194, endPoint x: 138, endPoint y: 235, distance: 44.7
click at [123, 194] on span "Reportes" at bounding box center [139, 207] width 187 height 26
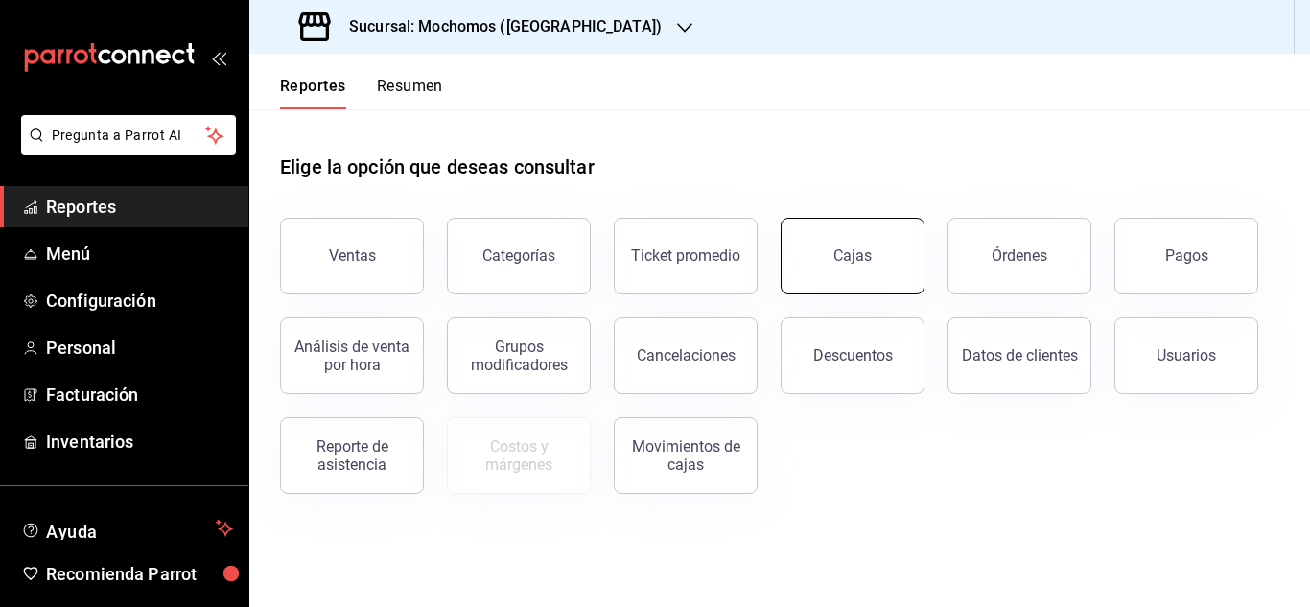
click at [851, 242] on button "Cajas" at bounding box center [853, 256] width 144 height 77
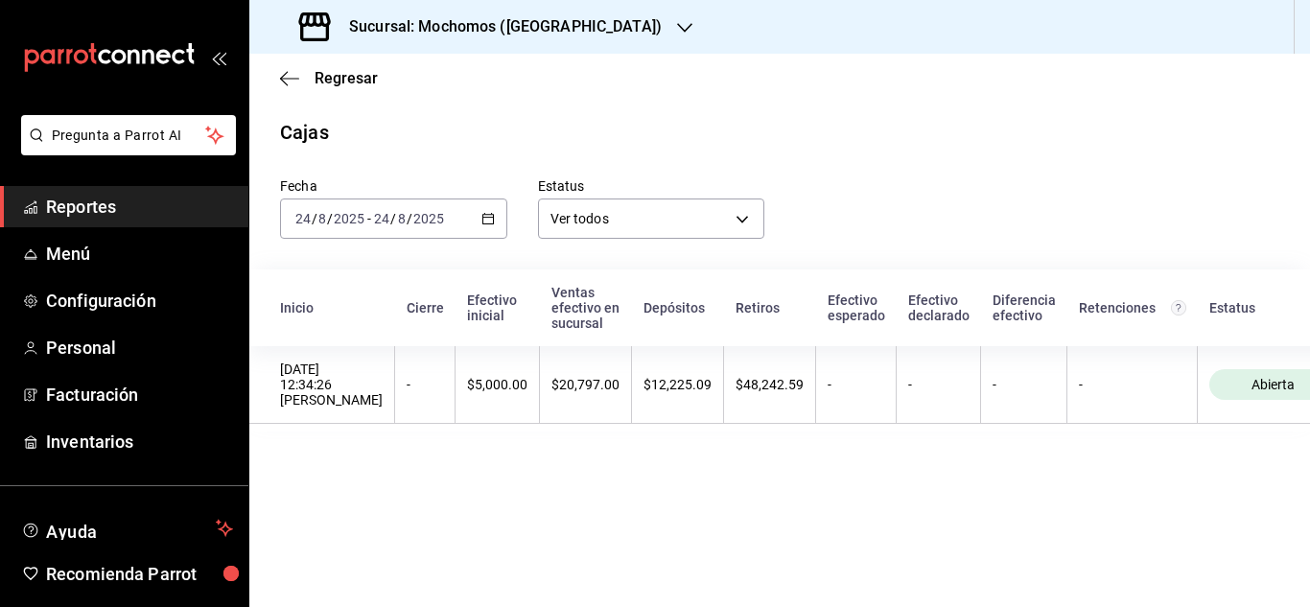
click at [106, 192] on link "Reportes" at bounding box center [124, 206] width 248 height 41
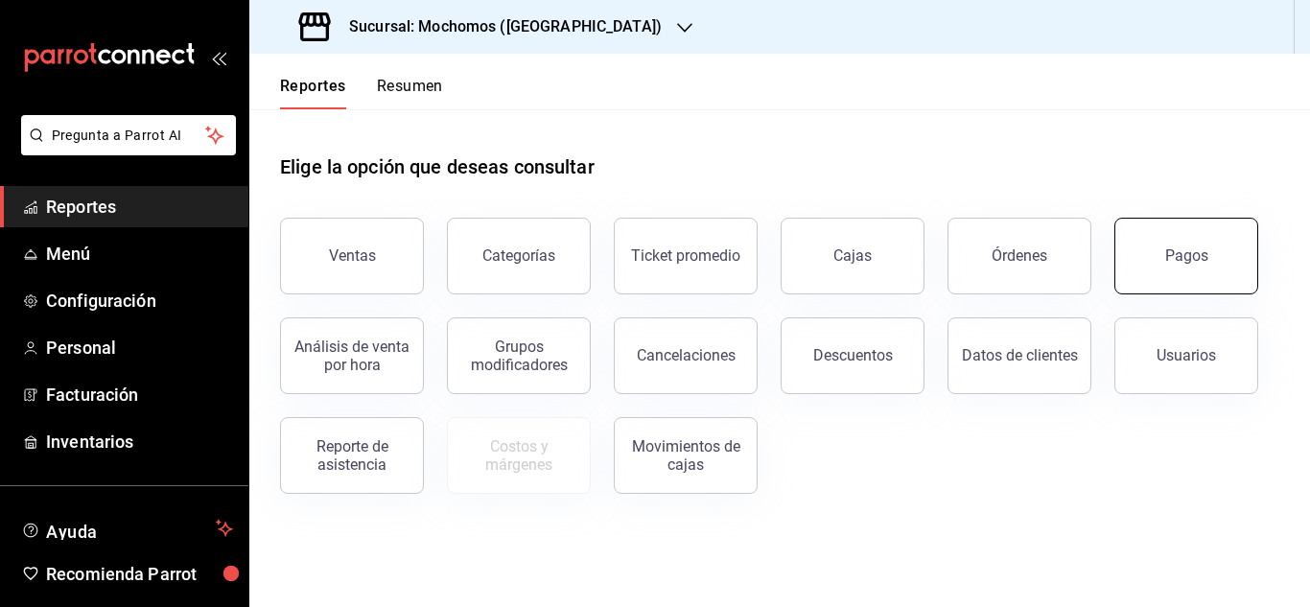
click at [1131, 270] on button "Pagos" at bounding box center [1186, 256] width 144 height 77
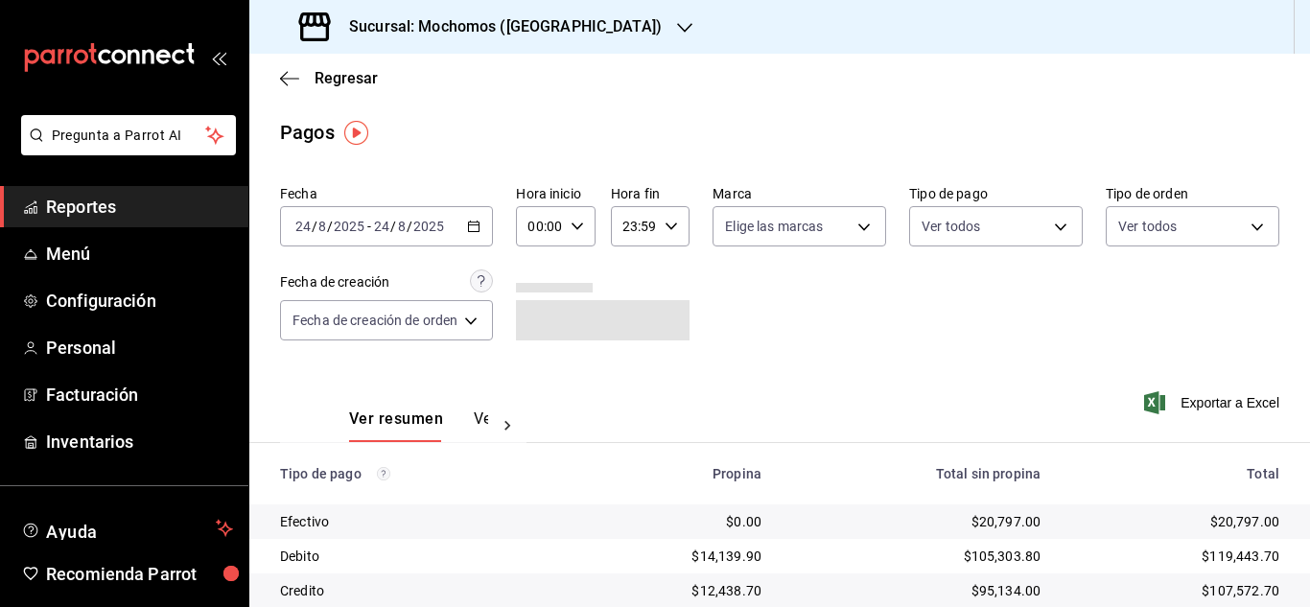
click at [477, 226] on icon "button" at bounding box center [473, 226] width 13 height 13
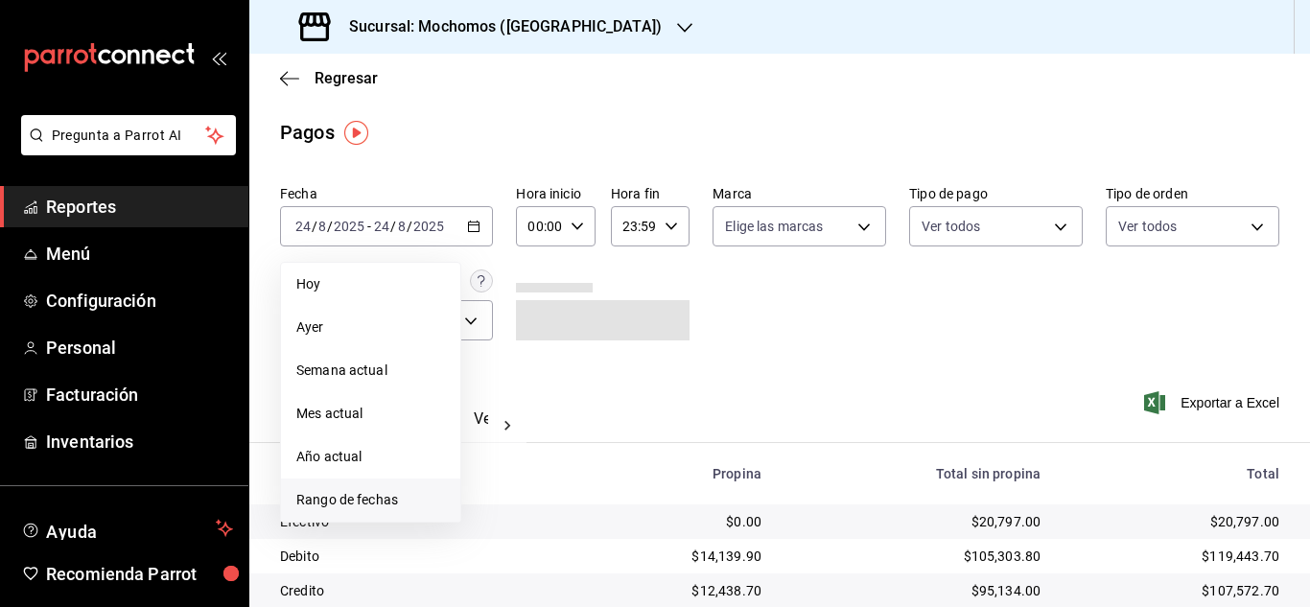
click at [295, 497] on li "Rango de fechas" at bounding box center [370, 500] width 179 height 43
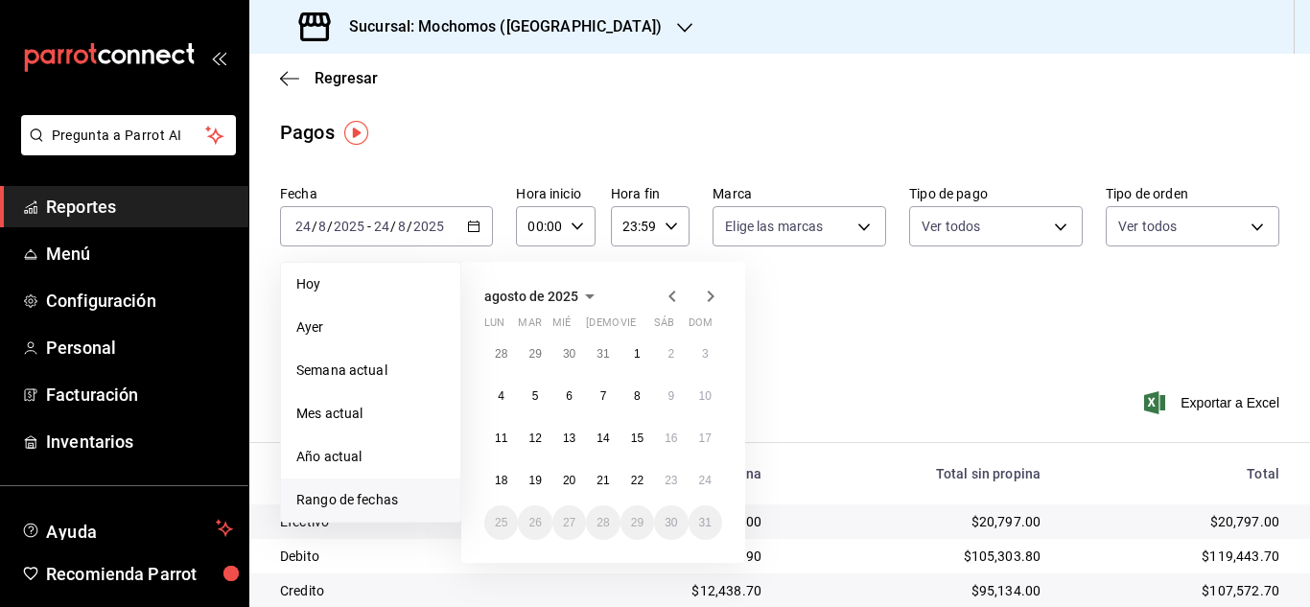
click at [569, 229] on div "00:00 Hora inicio" at bounding box center [555, 226] width 79 height 40
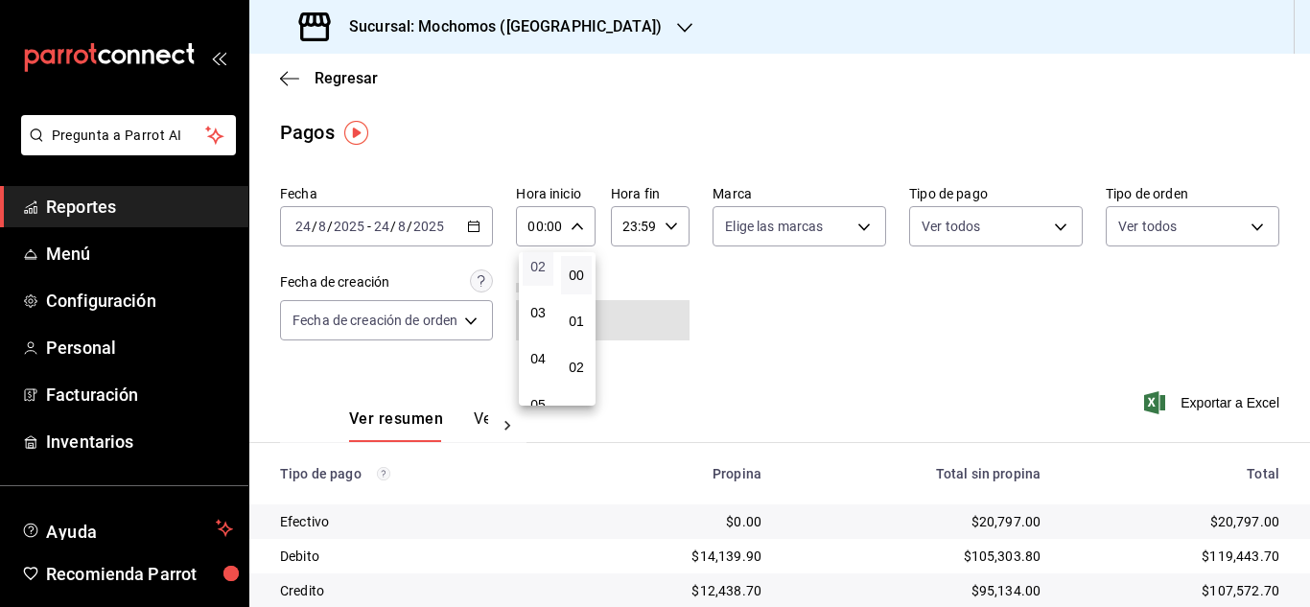
scroll to position [192, 0]
click at [527, 278] on button "04" at bounding box center [538, 267] width 31 height 38
type input "04:00"
click at [676, 221] on div at bounding box center [655, 303] width 1310 height 607
click at [774, 336] on div "Fecha [DATE] [DATE] - [DATE] [DATE] Hora inicio 04:00 Hora inicio Hora fin 23:5…" at bounding box center [779, 270] width 999 height 186
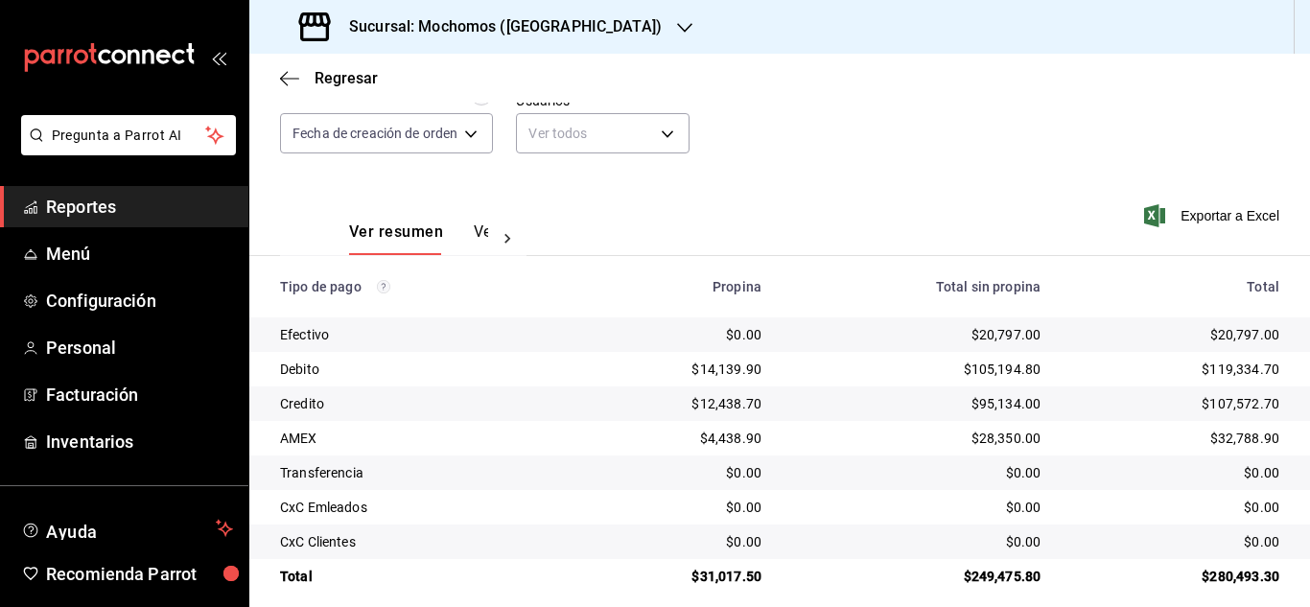
scroll to position [192, 0]
